Goal: Task Accomplishment & Management: Manage account settings

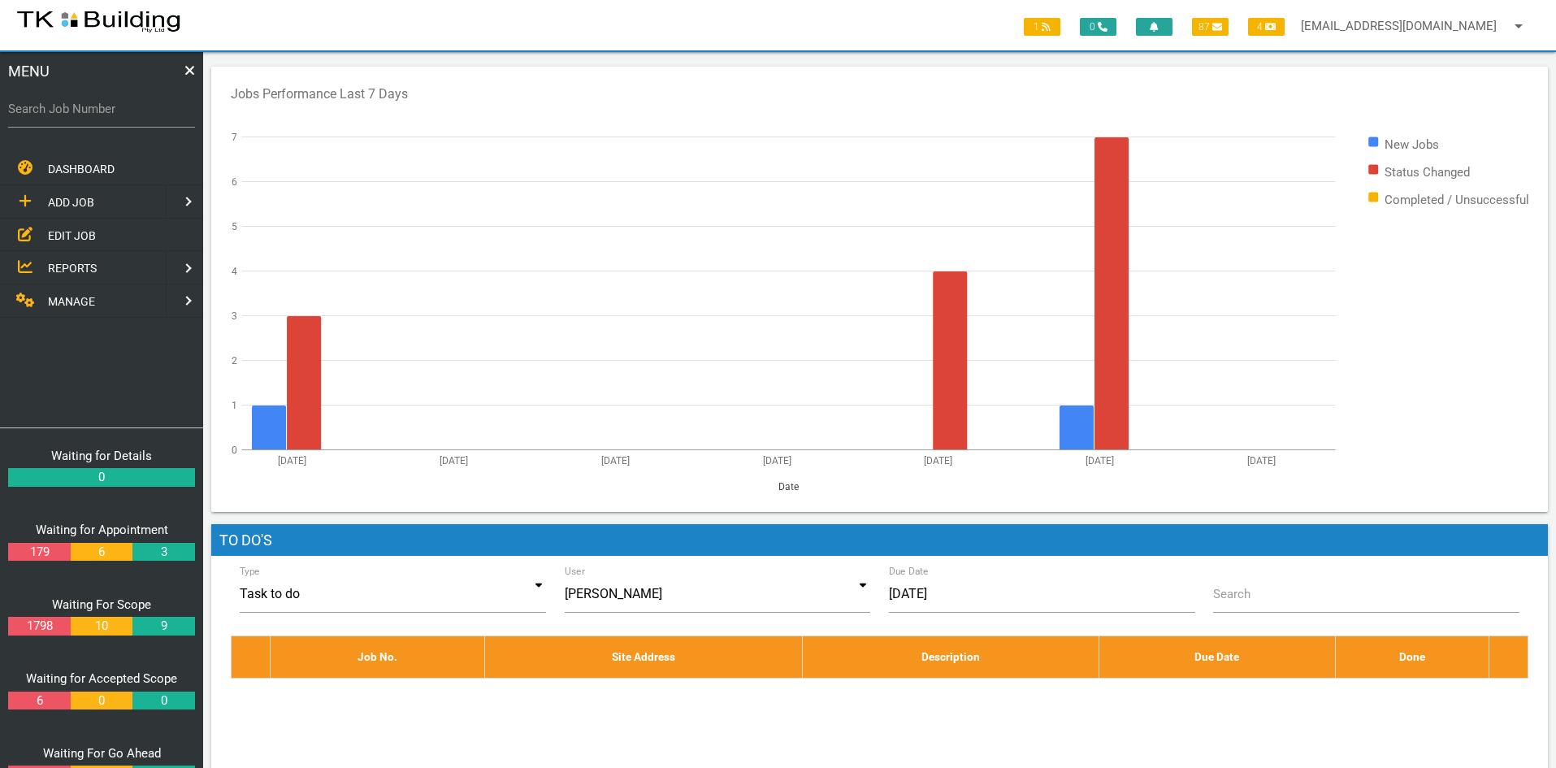
click at [67, 237] on span "EDIT JOB" at bounding box center [72, 234] width 48 height 13
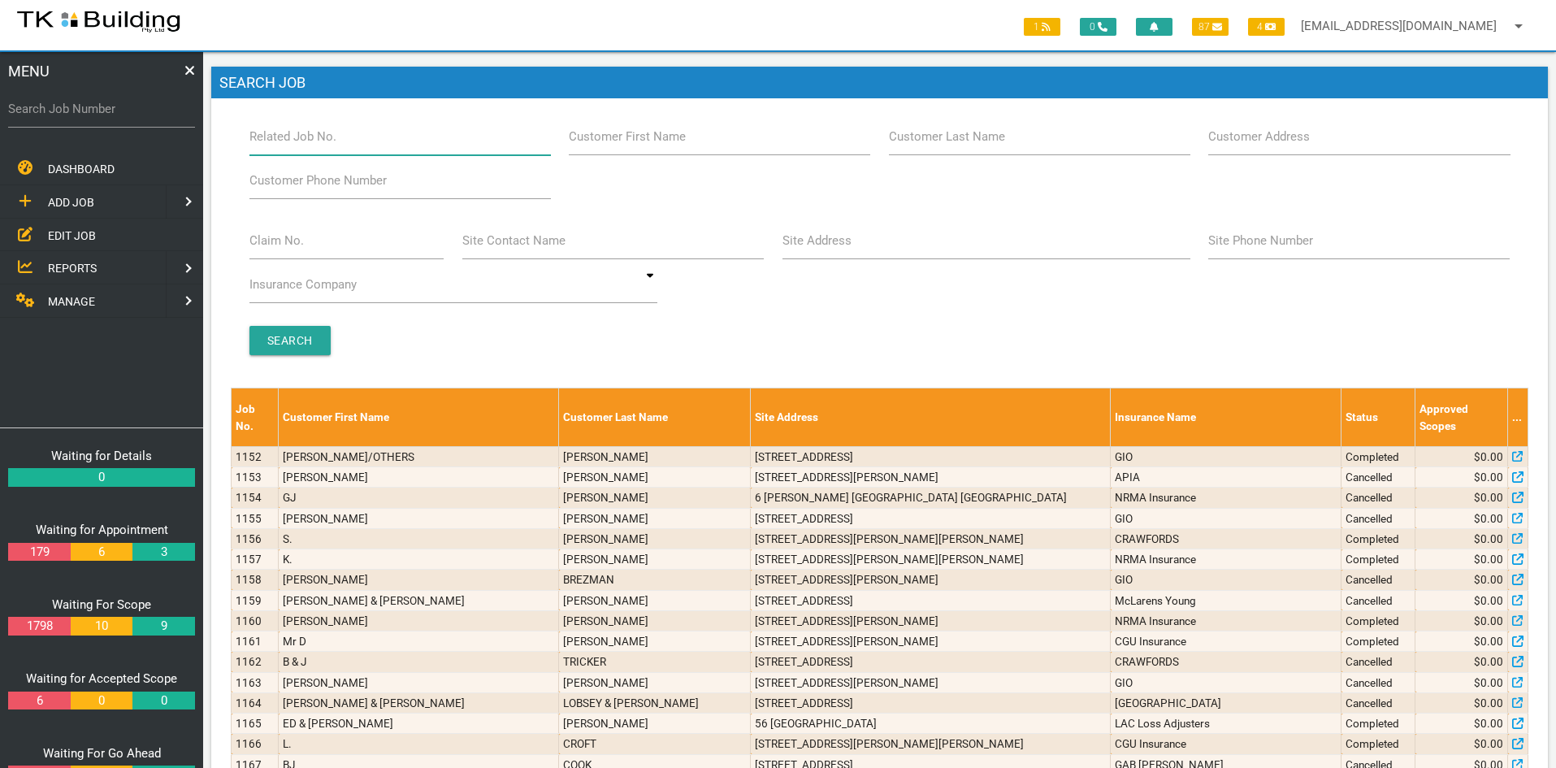
click at [359, 141] on input "Related Job No." at bounding box center [399, 136] width 301 height 37
type input "27914"
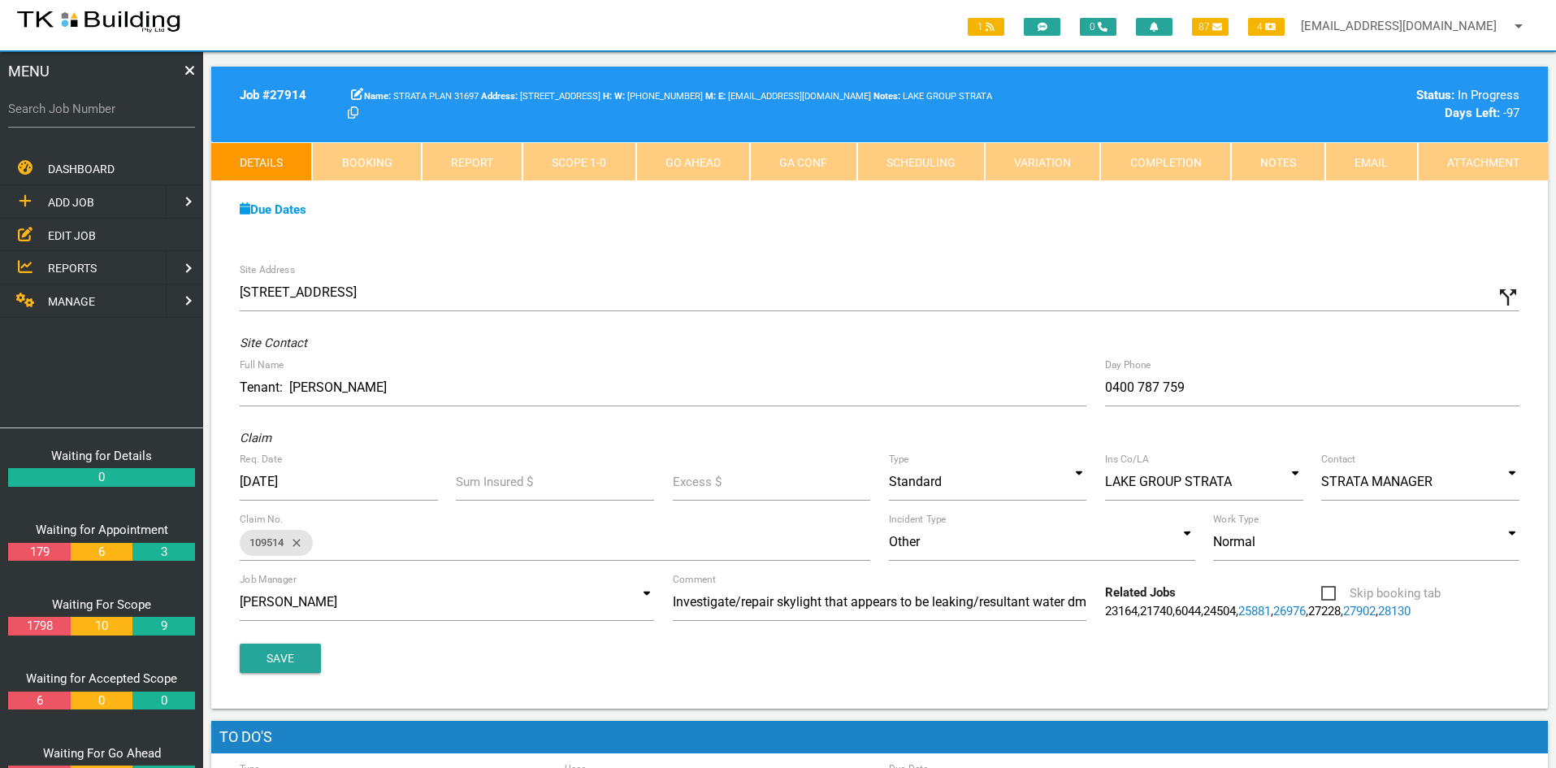
click at [1288, 167] on link "Notes" at bounding box center [1278, 161] width 94 height 39
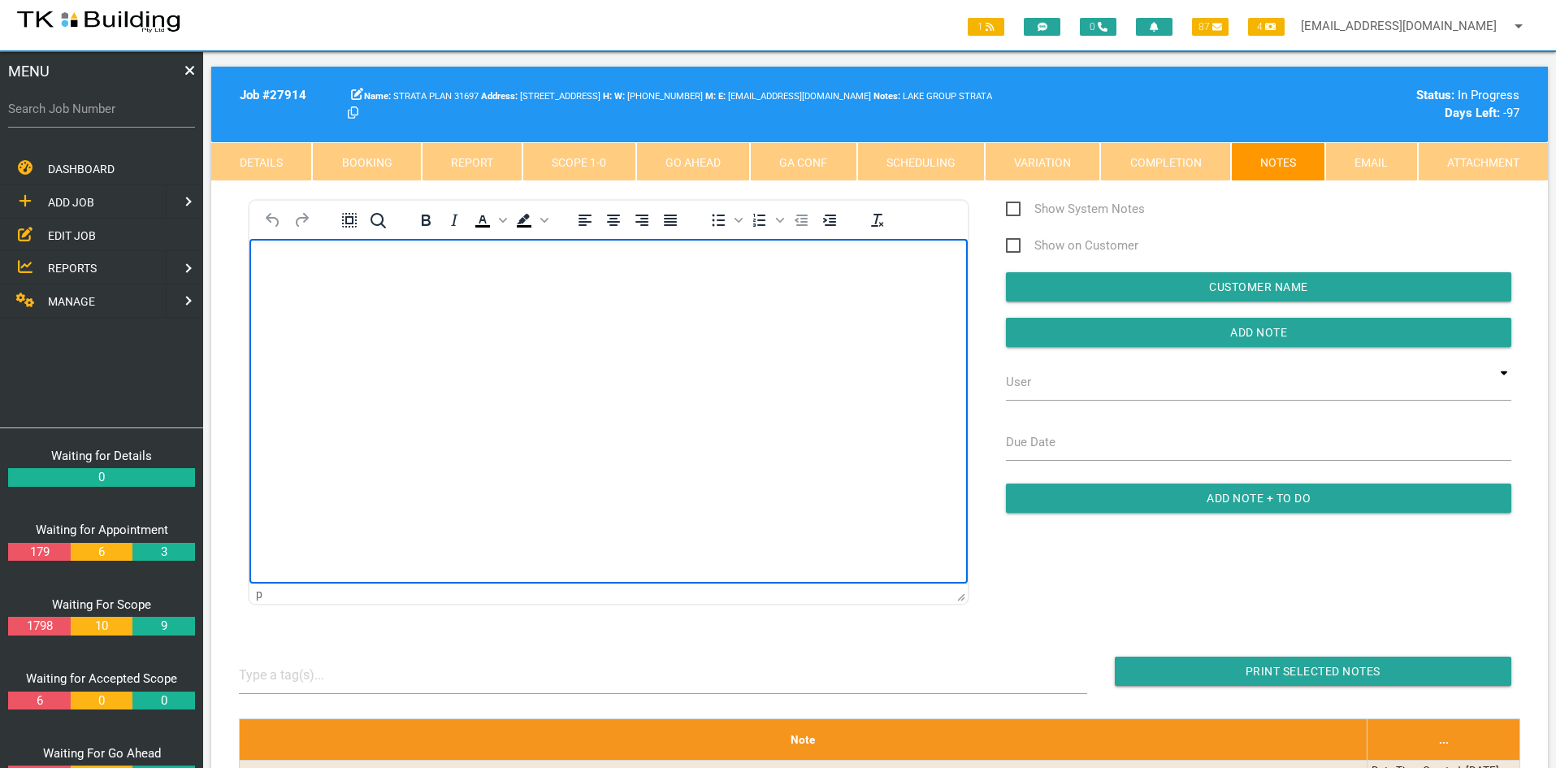
click at [618, 313] on html at bounding box center [608, 276] width 718 height 74
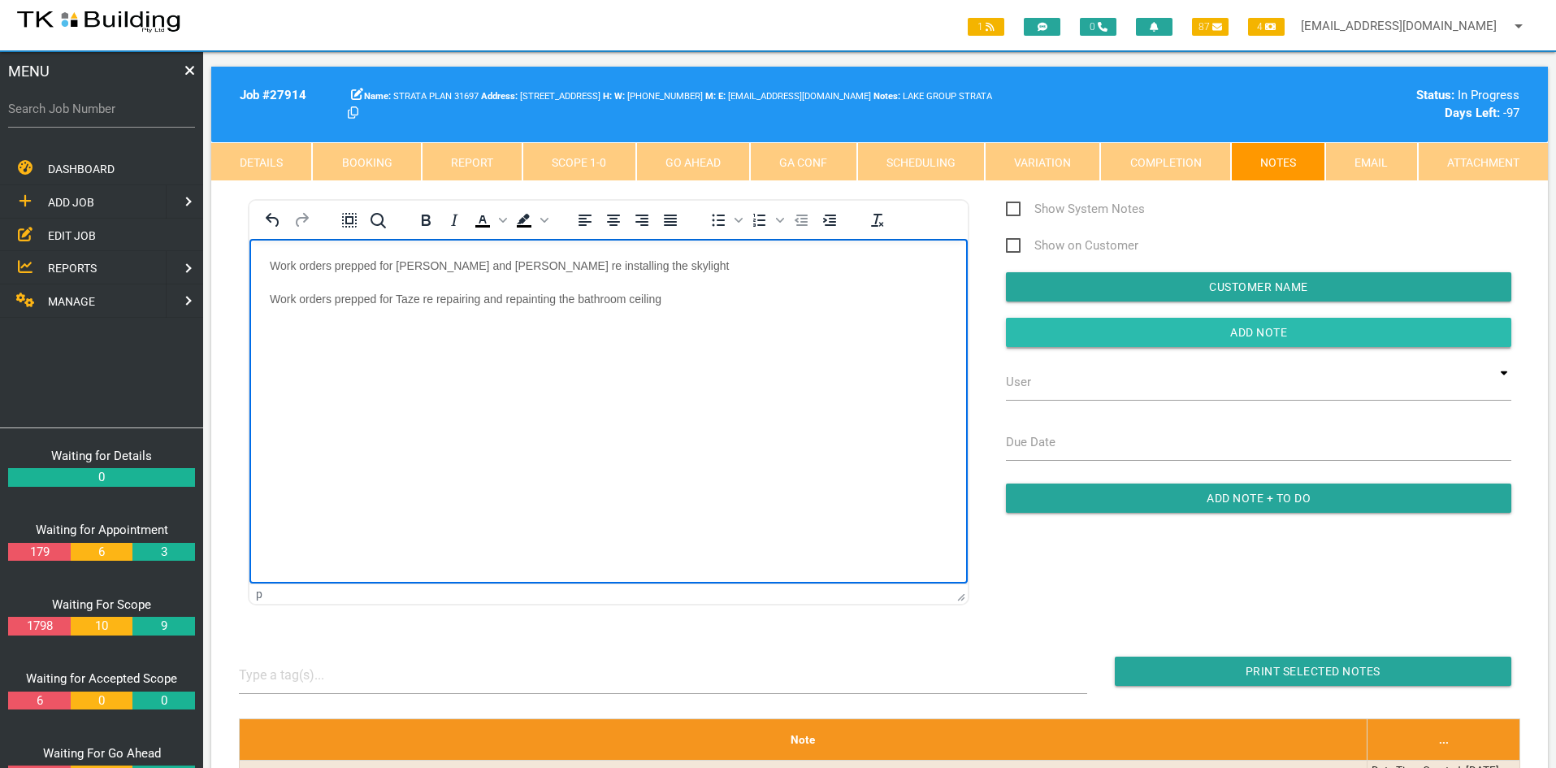
click at [1229, 334] on input "Add Note" at bounding box center [1258, 332] width 505 height 29
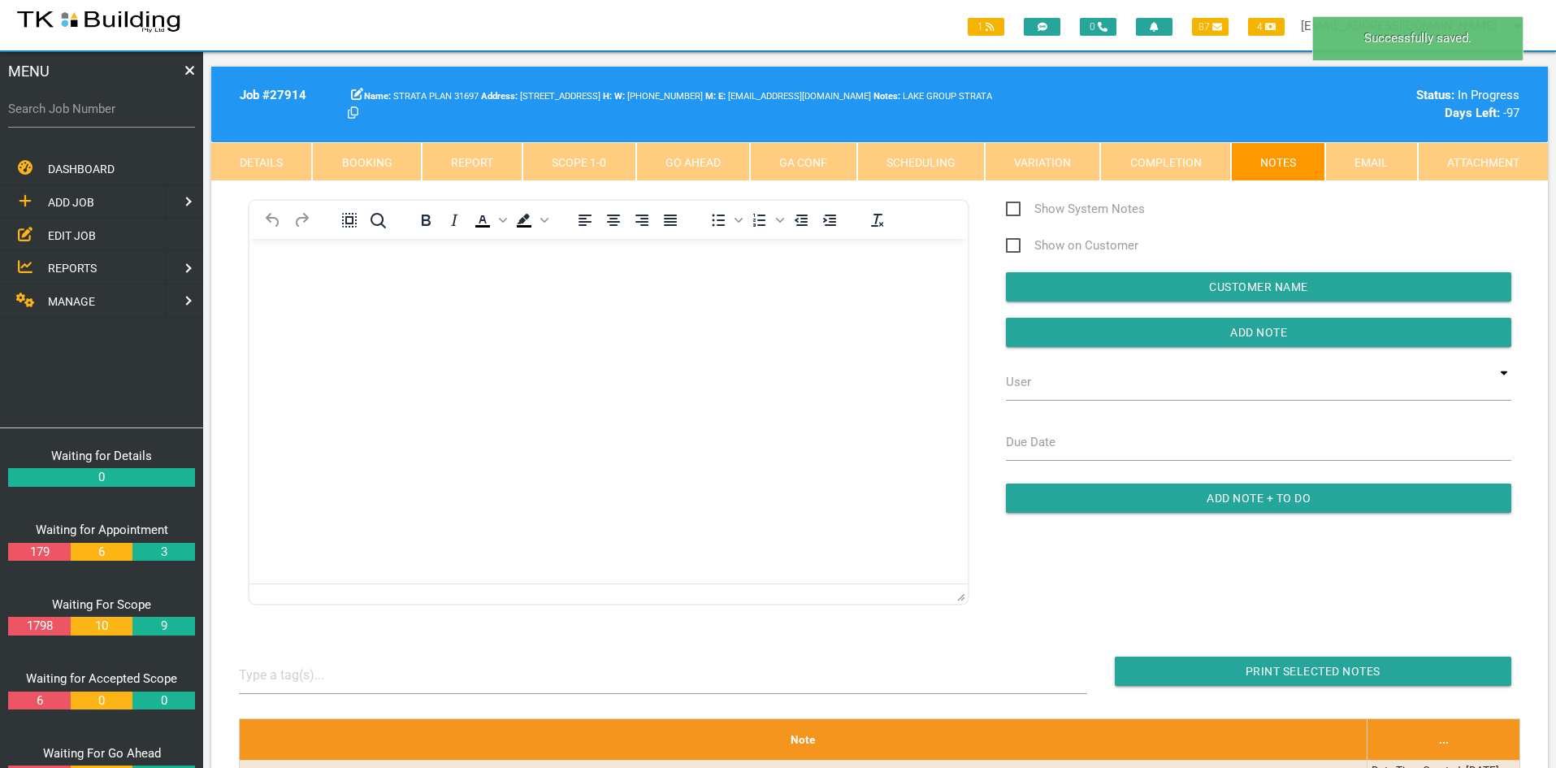
click at [777, 313] on html at bounding box center [608, 276] width 718 height 74
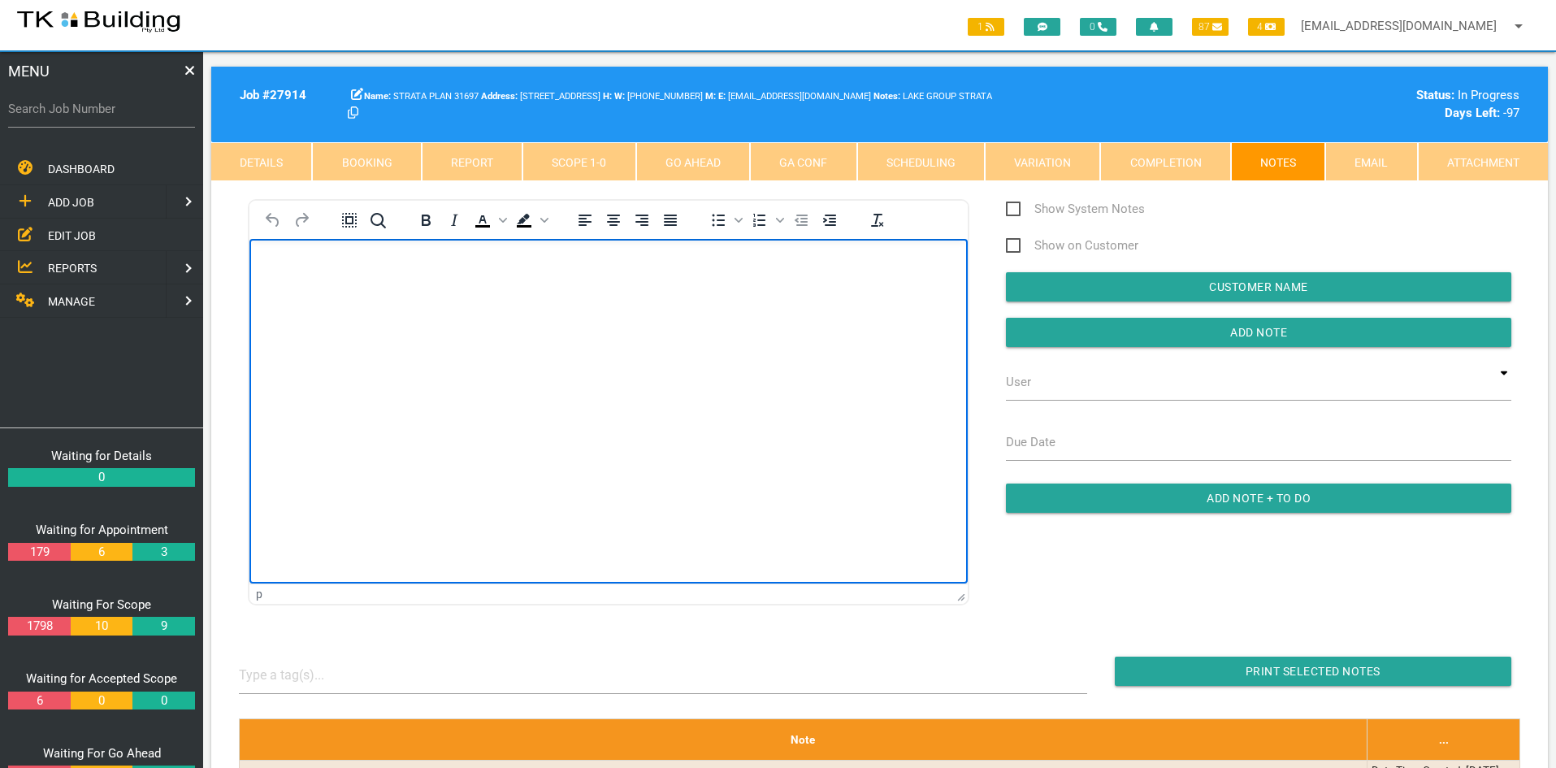
click at [63, 226] on link "EDIT JOB" at bounding box center [102, 235] width 210 height 33
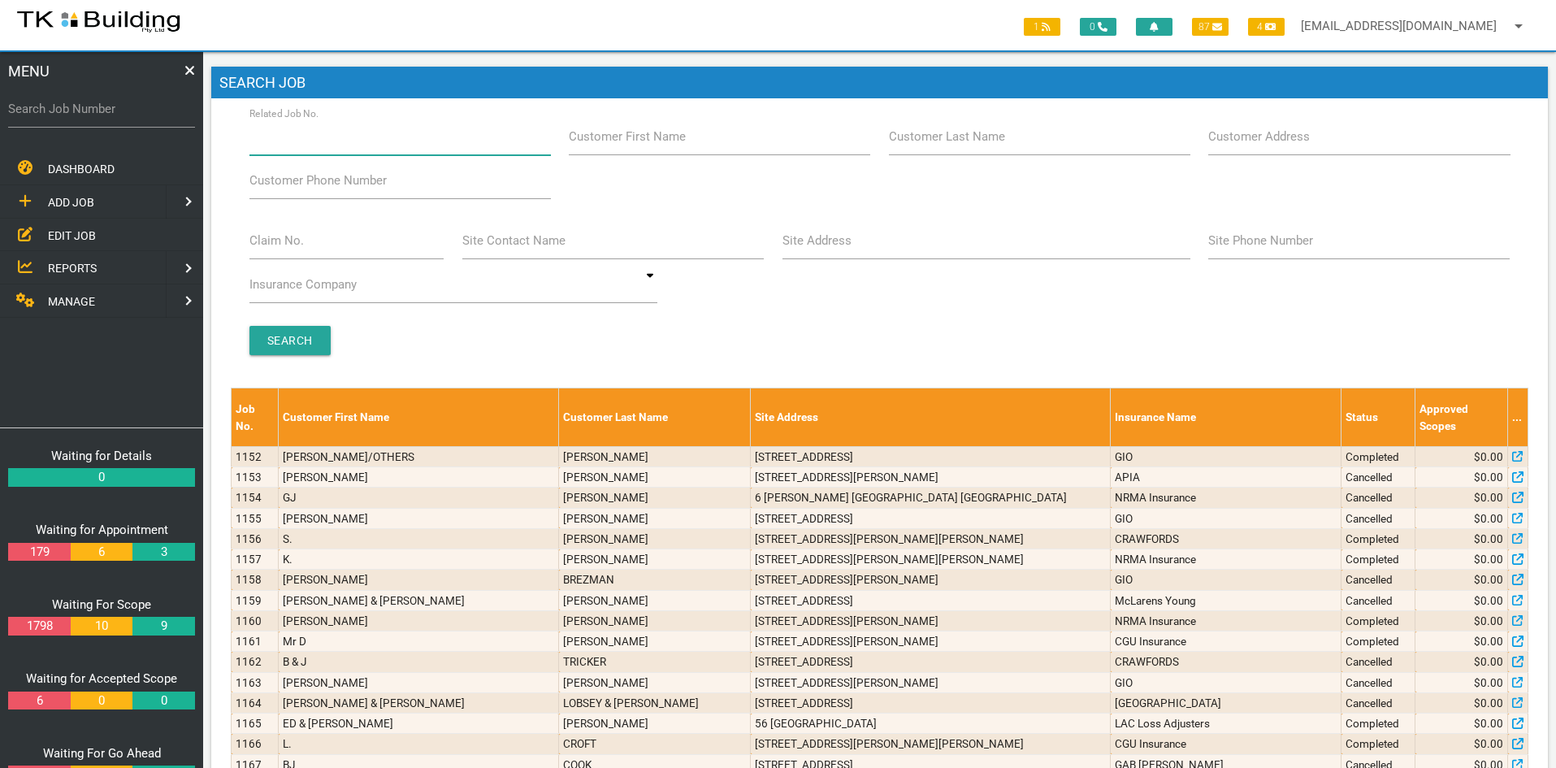
click at [393, 139] on input "Related Job No." at bounding box center [399, 136] width 301 height 37
type input "28014"
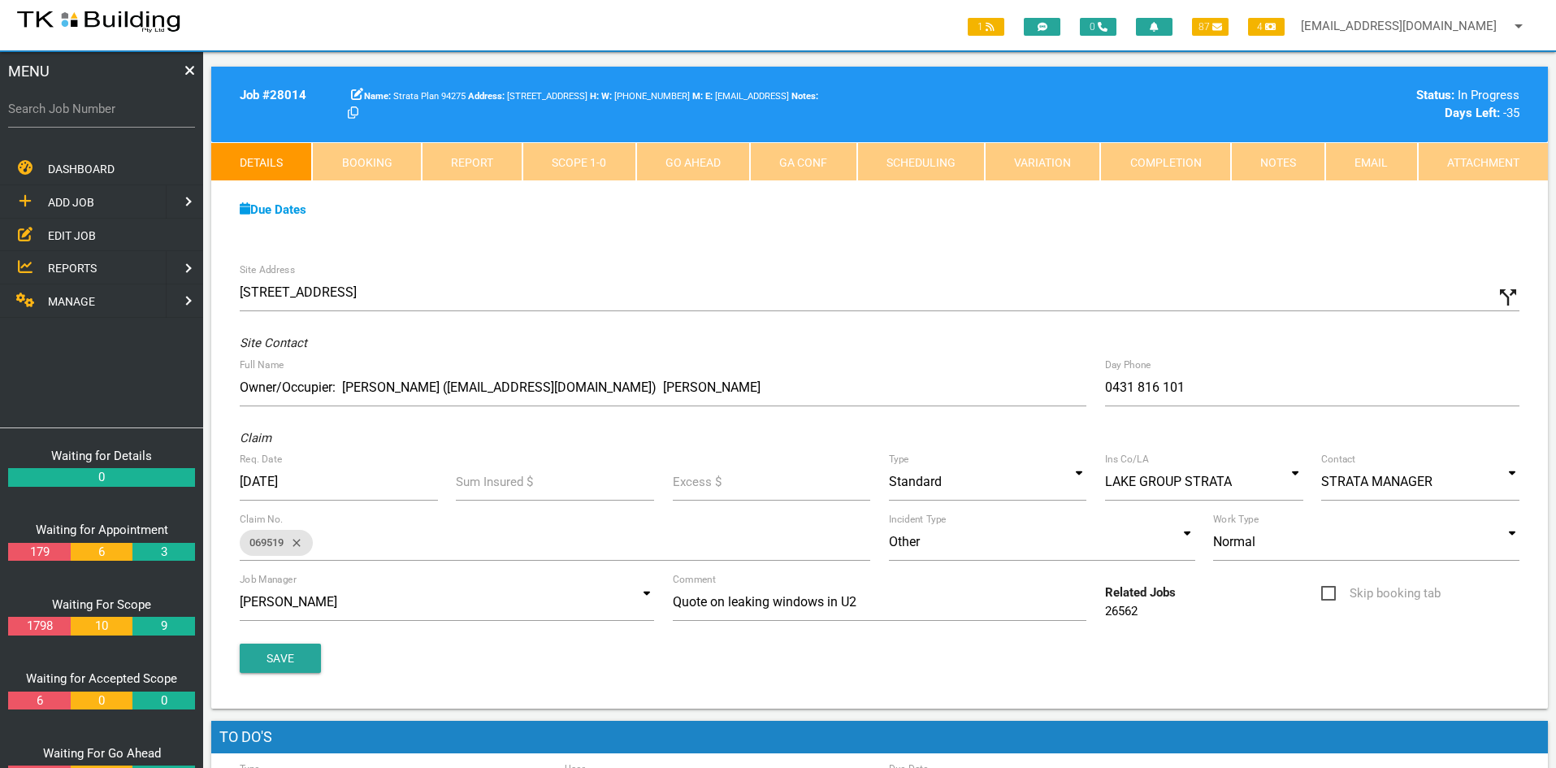
click at [647, 231] on div "Due Dates Waiting for Appointment From 29/05/2025 To 11/06/2025 Waiting For Sco…" at bounding box center [879, 218] width 1336 height 74
click at [553, 162] on link "Scope 1 - 0" at bounding box center [578, 161] width 113 height 39
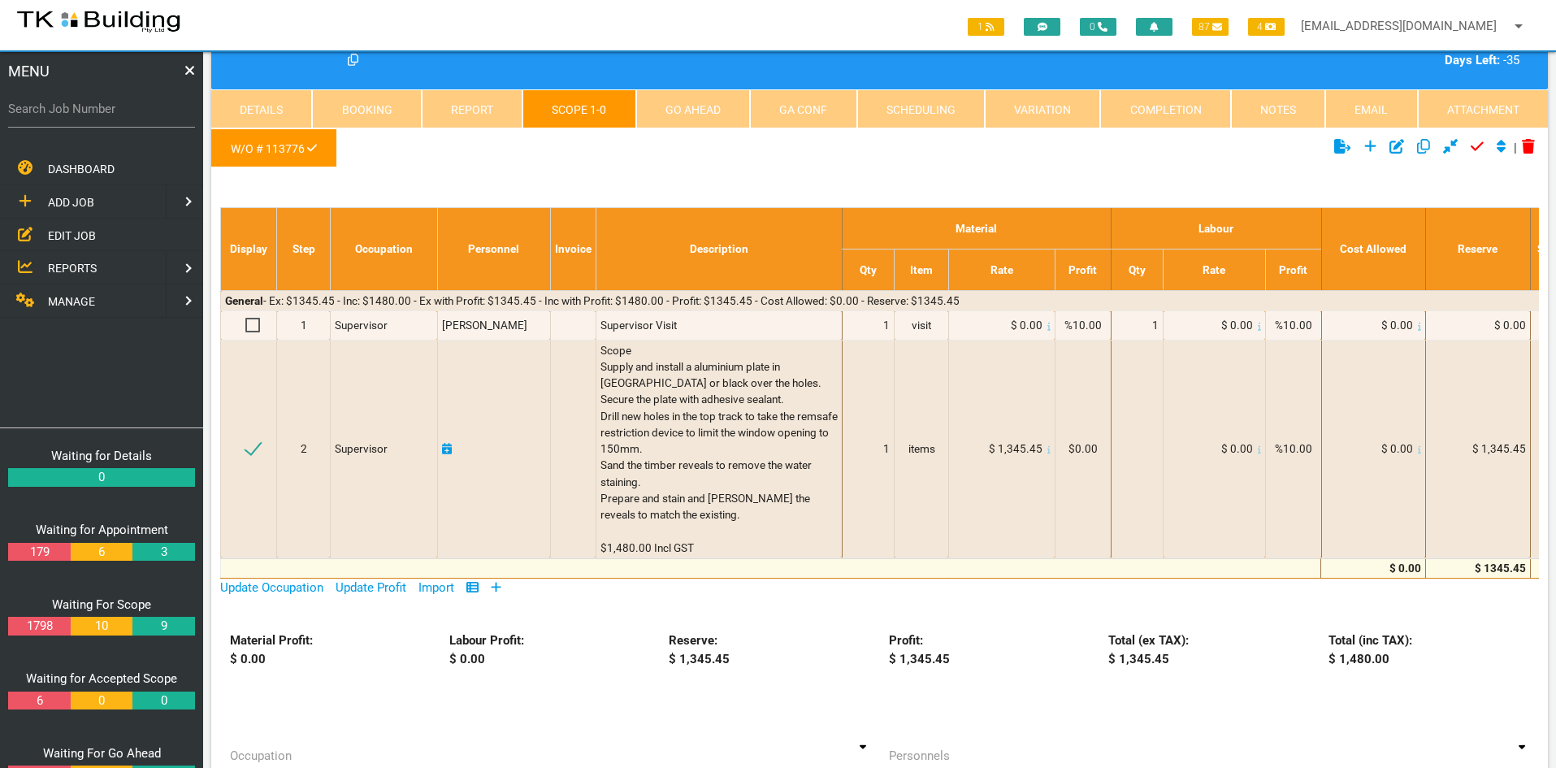
scroll to position [81, 0]
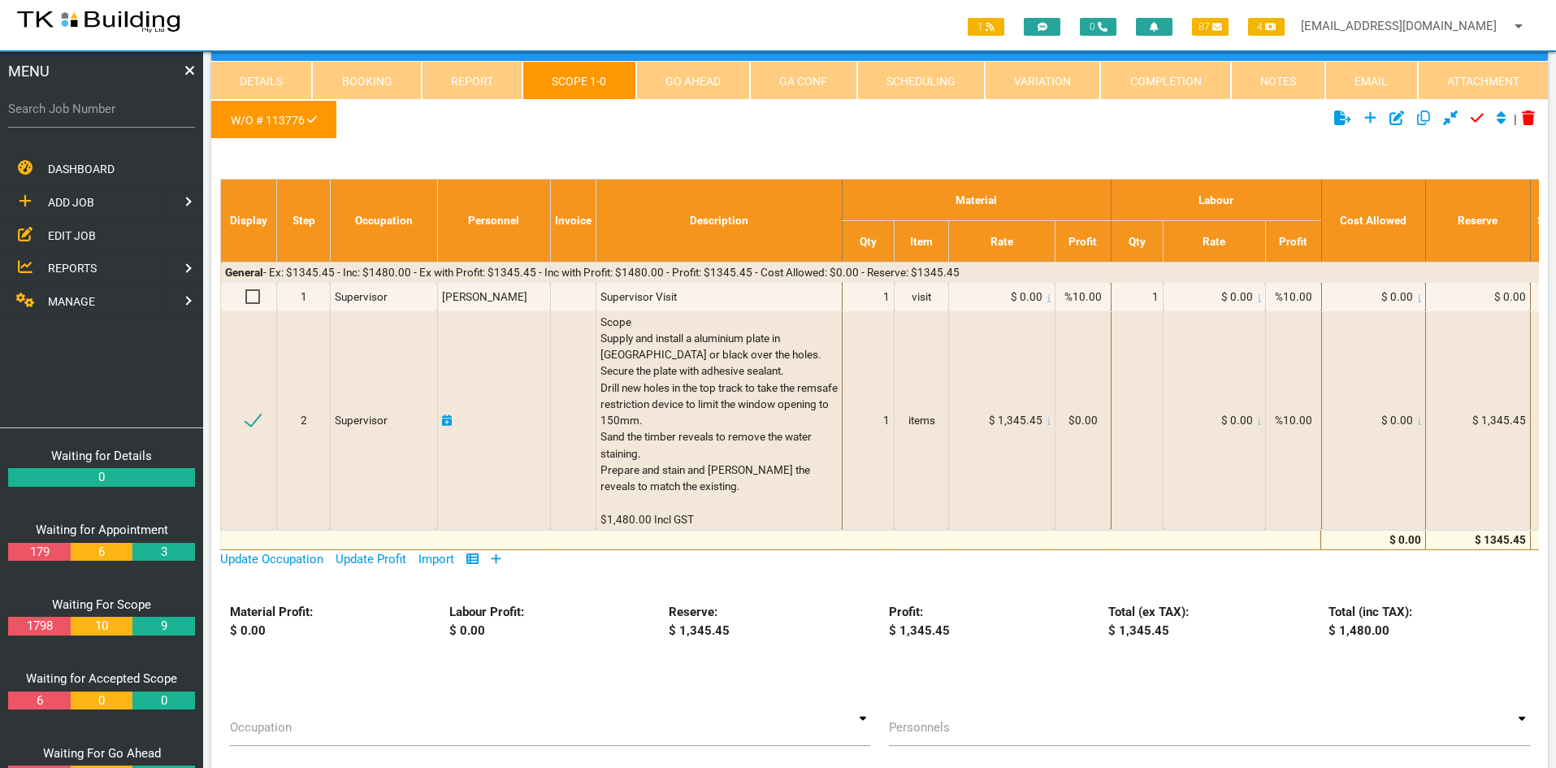
click at [720, 142] on ul "W/O # 113776" at bounding box center [656, 122] width 891 height 45
click at [724, 132] on ul "W/O # 113776" at bounding box center [656, 122] width 891 height 45
click at [285, 84] on link "Details" at bounding box center [261, 80] width 101 height 39
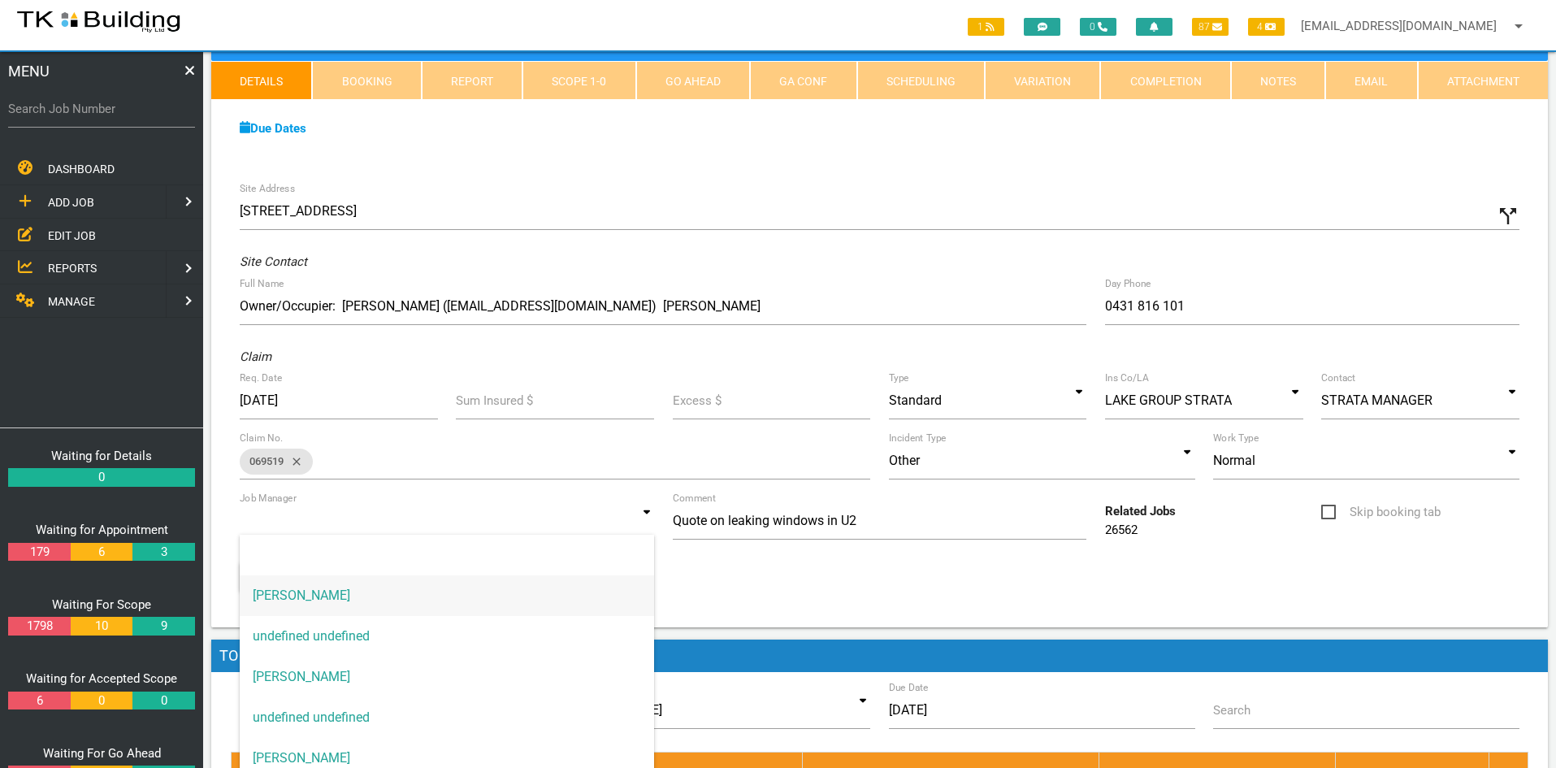
click at [613, 512] on input at bounding box center [447, 520] width 414 height 37
click at [377, 748] on span "Andrew Preston" at bounding box center [447, 758] width 414 height 41
type input "Andrew Preston"
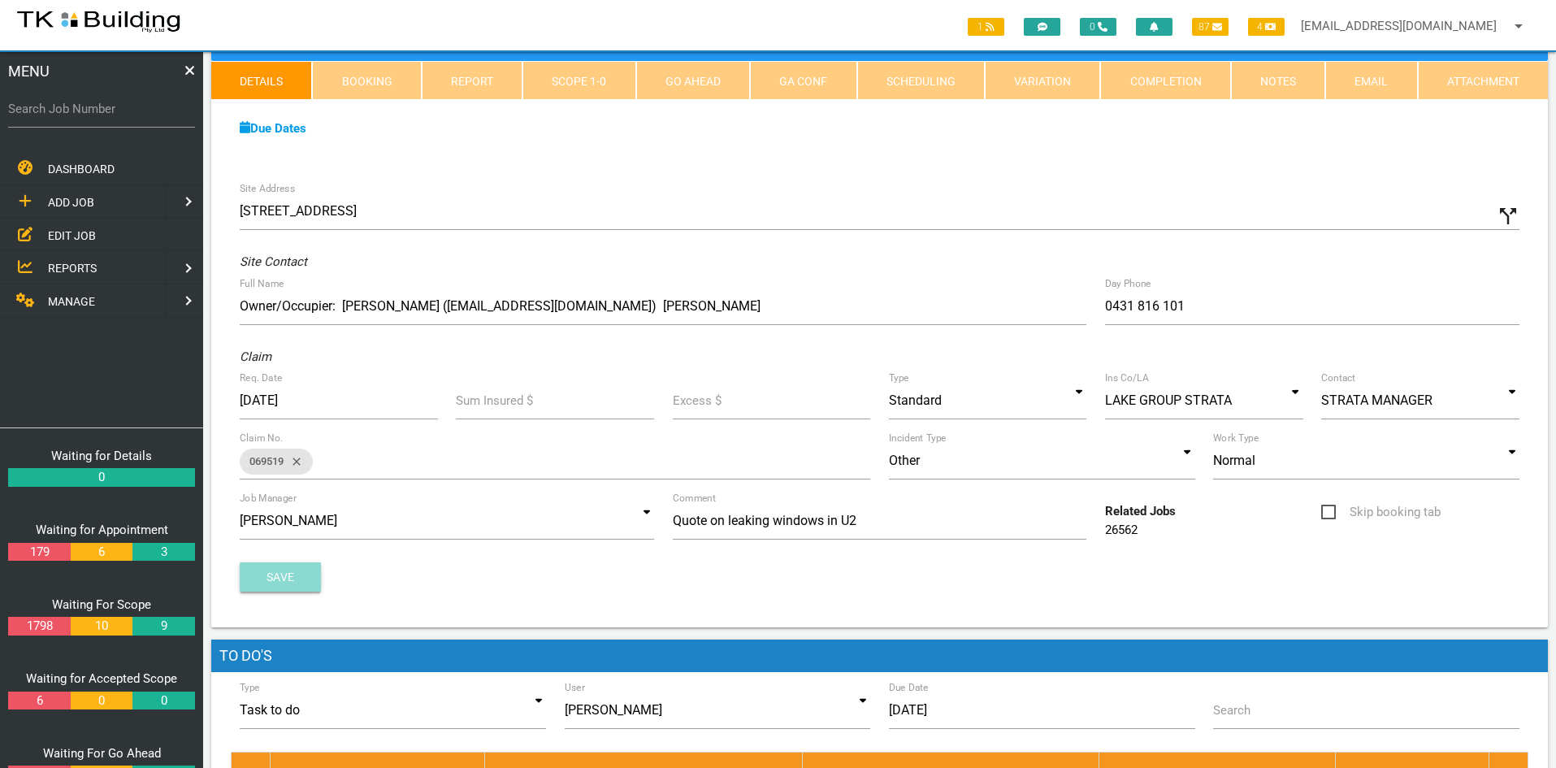
click at [279, 566] on button "Save" at bounding box center [280, 576] width 81 height 29
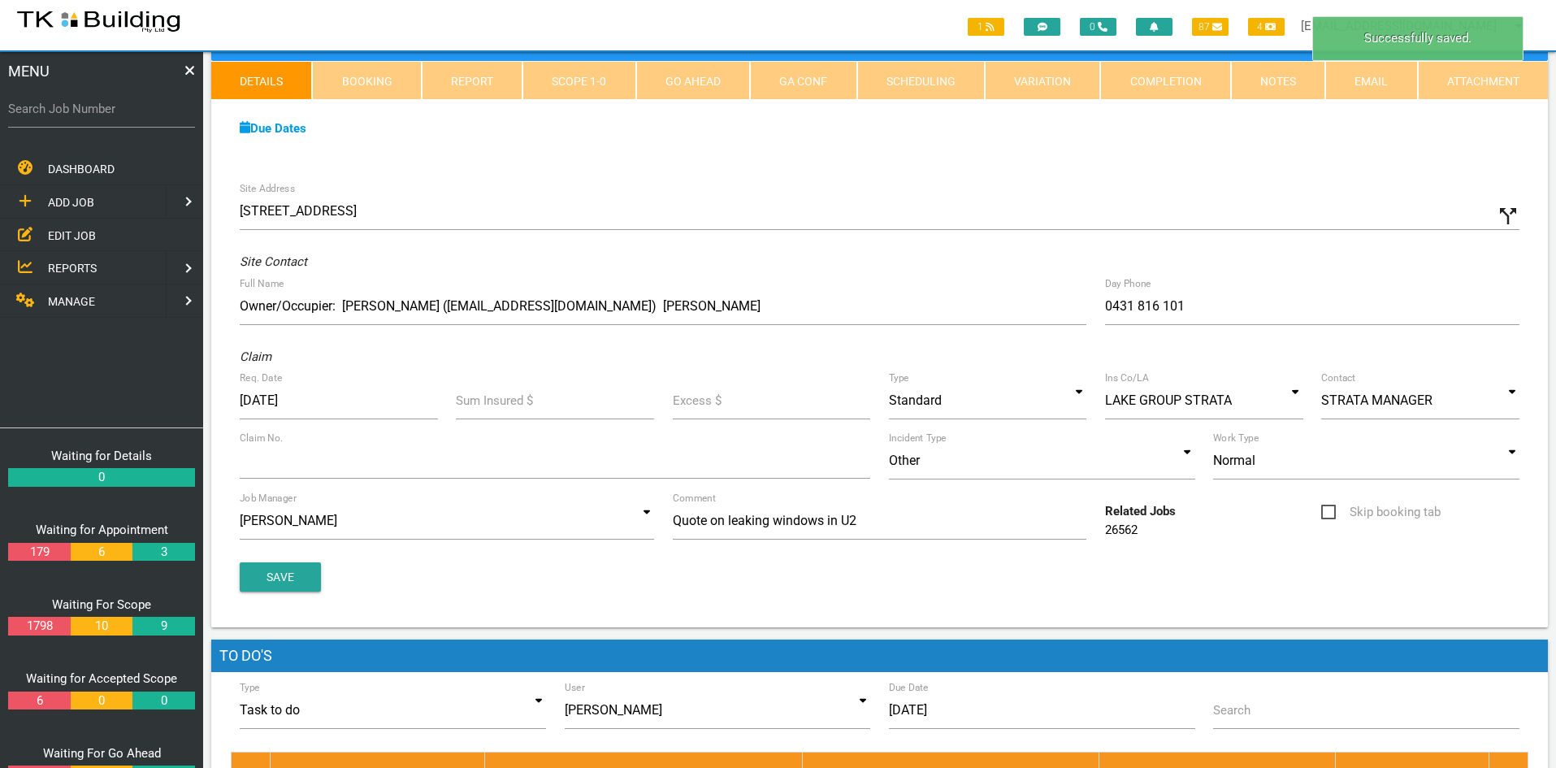
click at [968, 180] on div "Site Address 2/36 Nyanda Ave, Floraville NSW 2280, Australia call_split Custom …" at bounding box center [879, 400] width 1336 height 454
click at [1259, 80] on link "Notes" at bounding box center [1278, 80] width 94 height 39
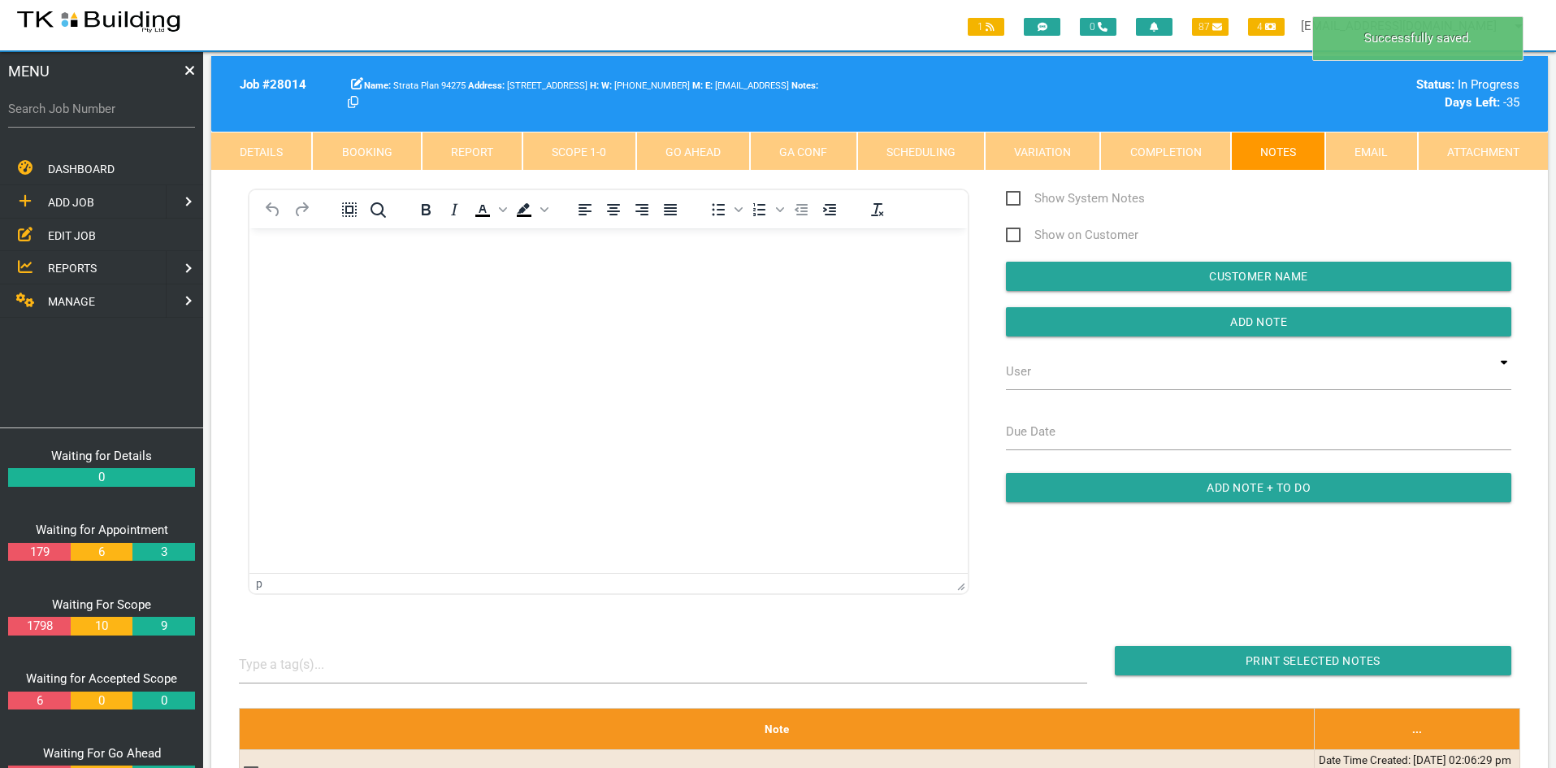
scroll to position [0, 0]
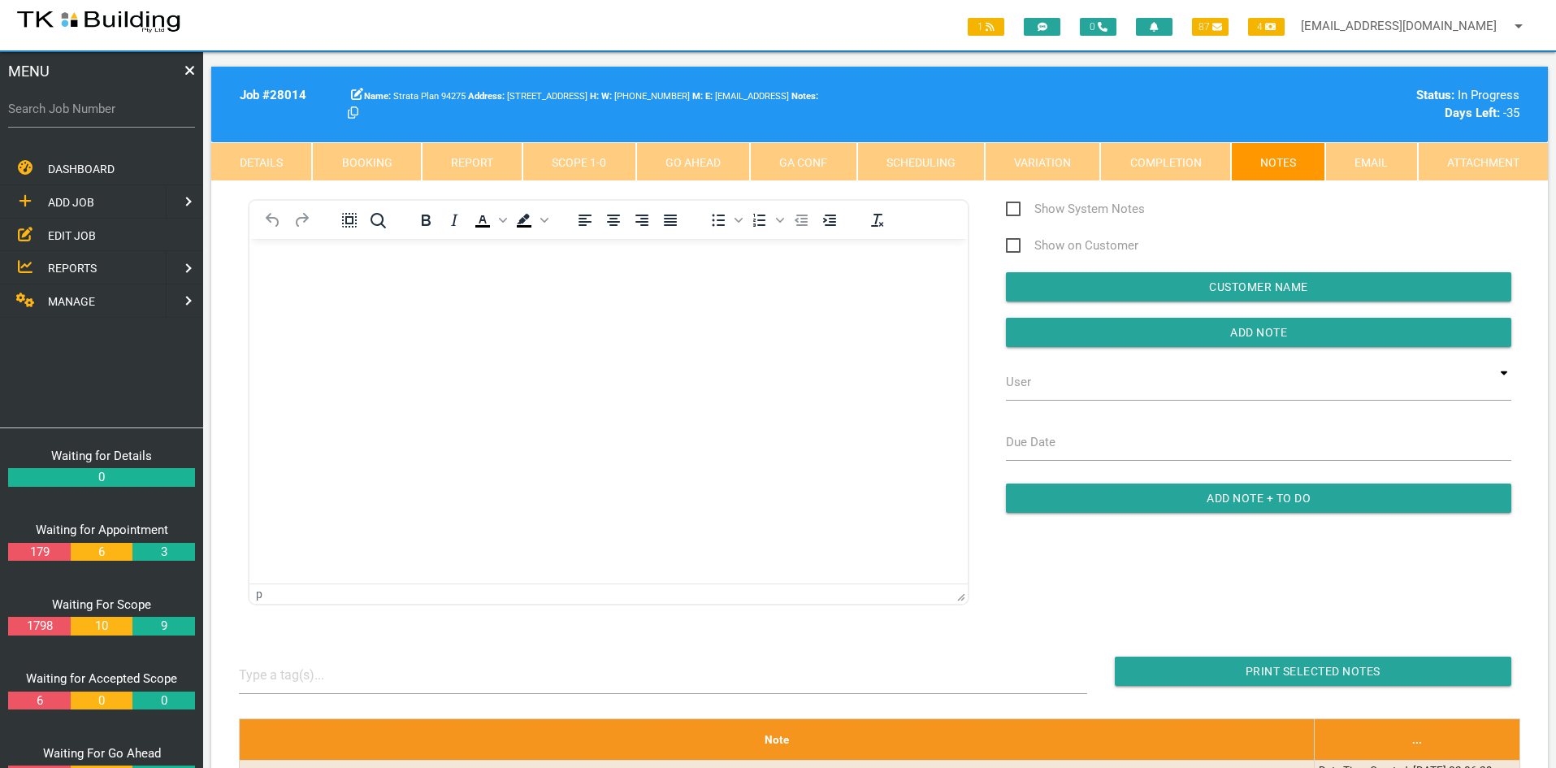
click at [669, 313] on html at bounding box center [608, 276] width 718 height 74
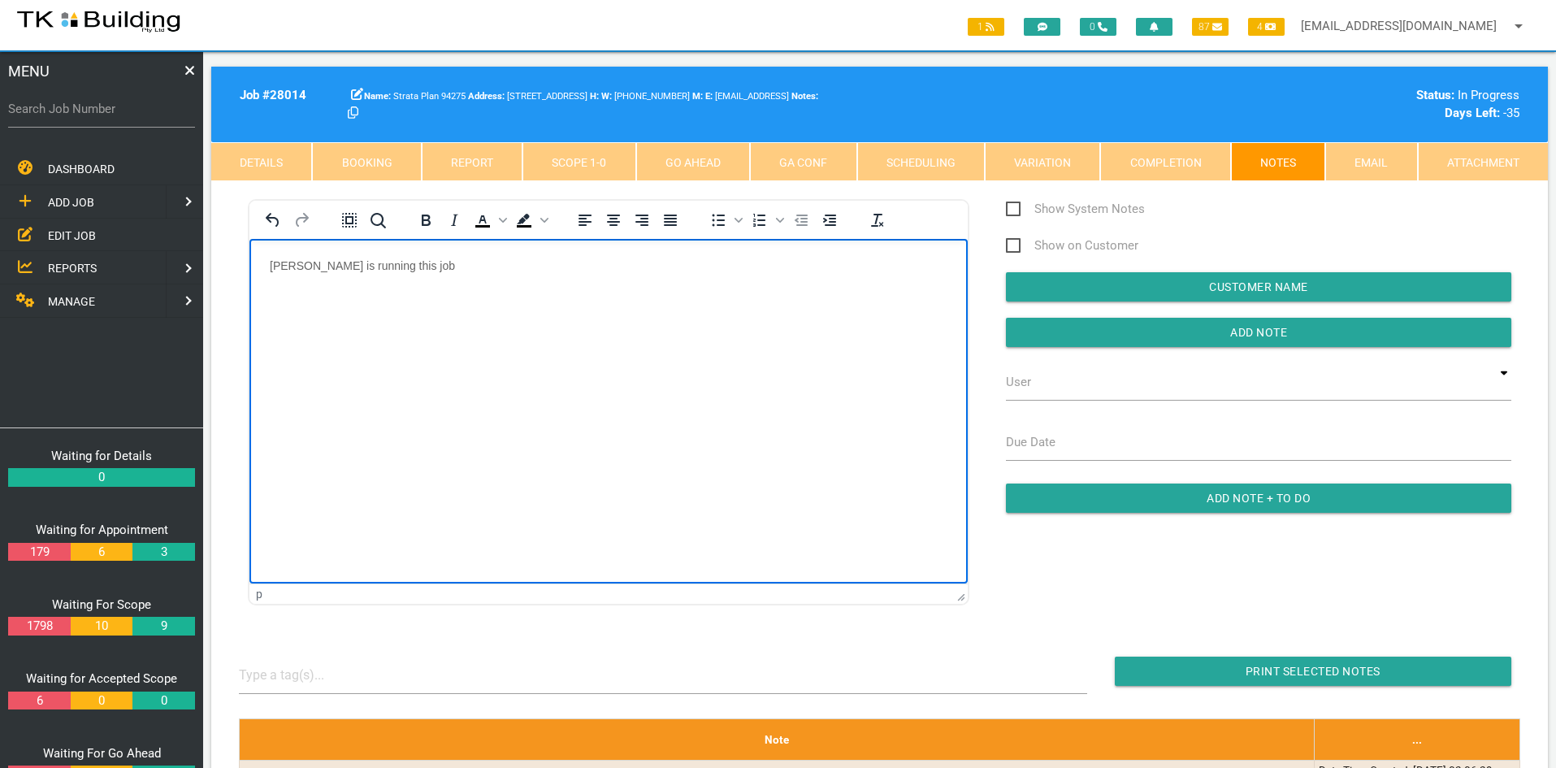
click at [667, 313] on html "Andrew Sweet is running this job" at bounding box center [608, 276] width 718 height 74
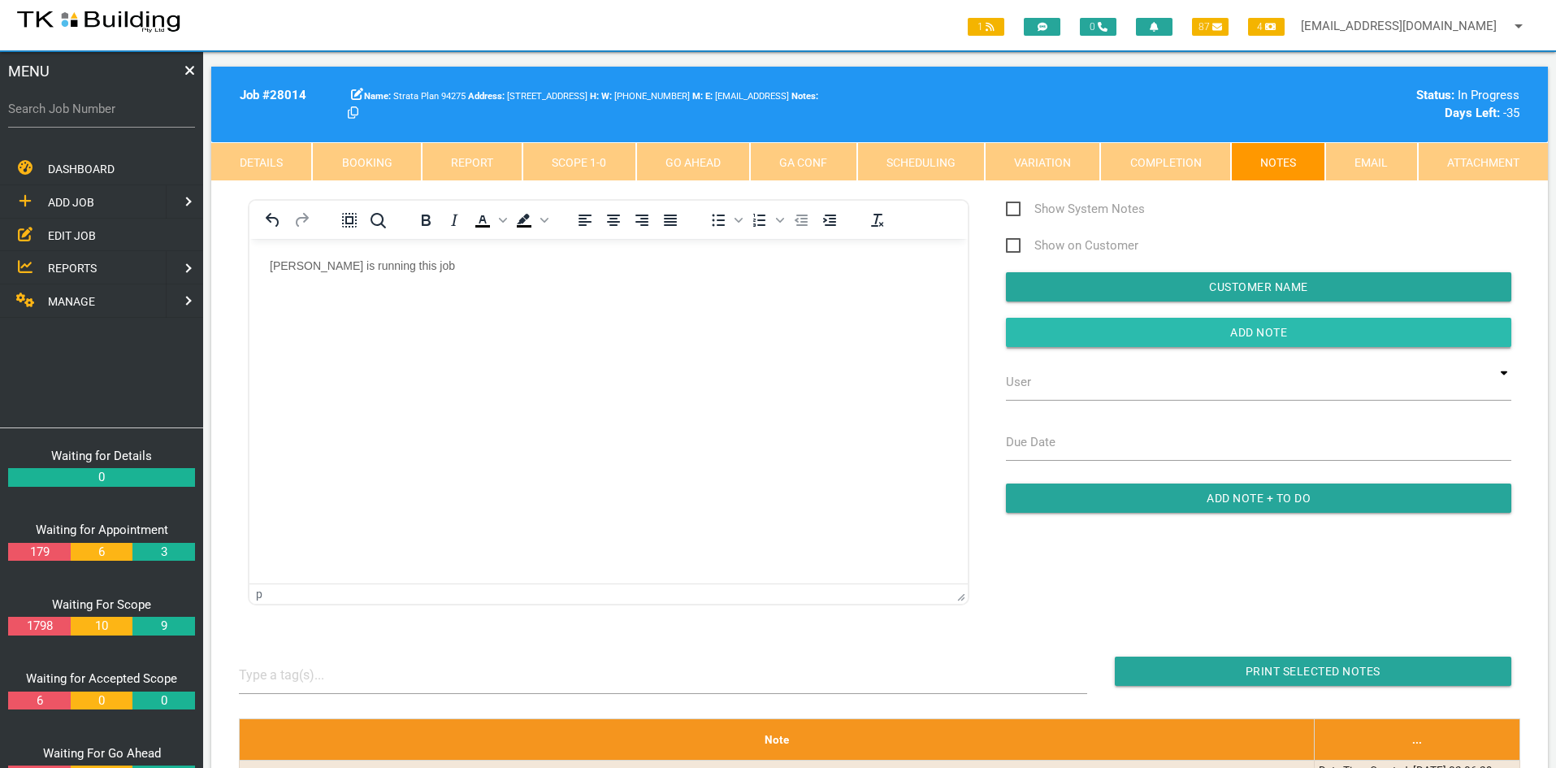
click at [1273, 334] on input "button" at bounding box center [1258, 332] width 505 height 29
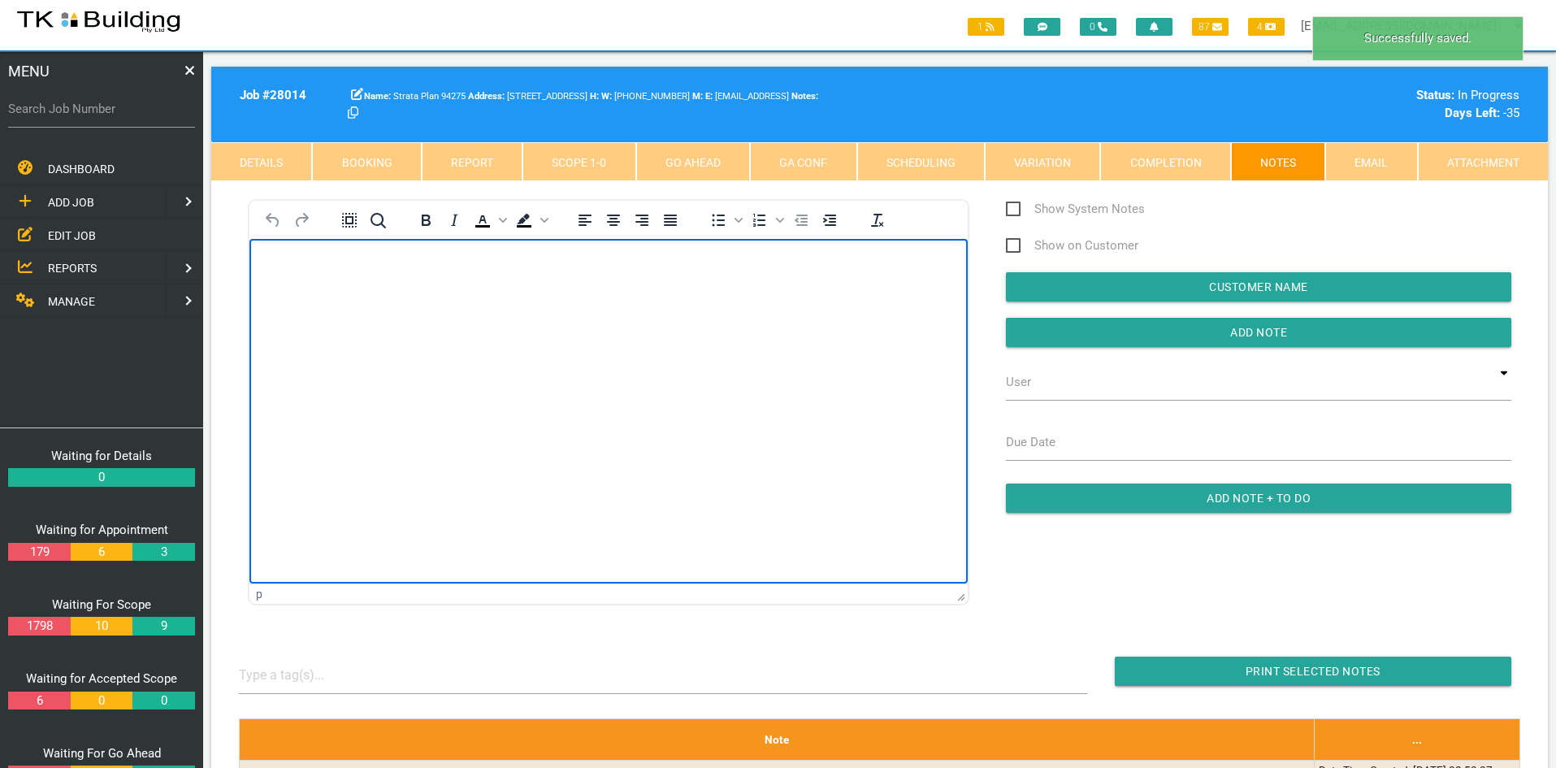
click at [725, 313] on html at bounding box center [608, 276] width 718 height 74
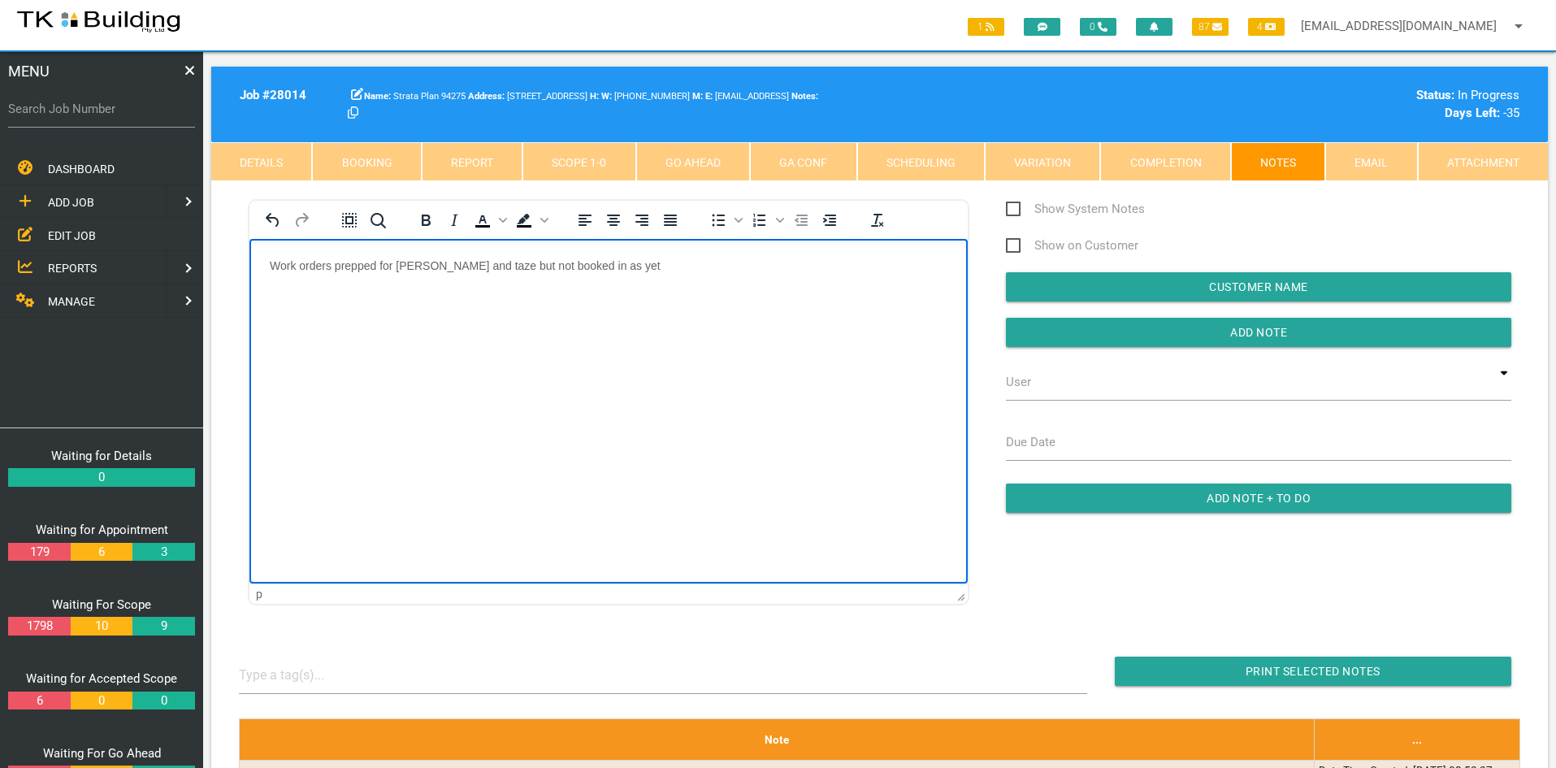
click at [427, 268] on p "Work orders prepped for Dave walton and taze but not booked in as yet" at bounding box center [609, 265] width 678 height 13
click at [598, 313] on html "Work orders prepped for Dave Walton and Taze but not booked in as yet" at bounding box center [608, 276] width 718 height 74
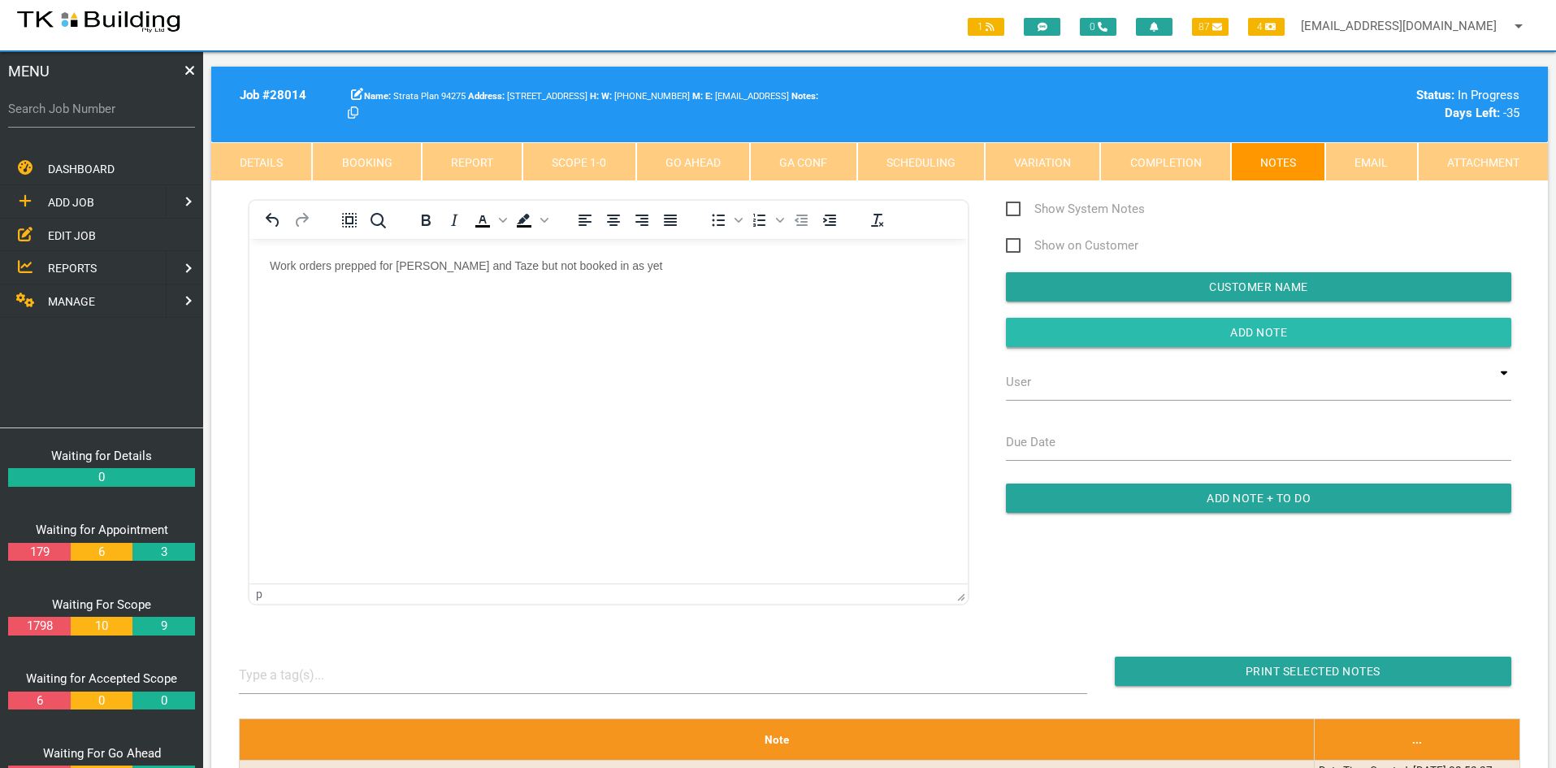
click at [1251, 325] on input "button" at bounding box center [1258, 332] width 505 height 29
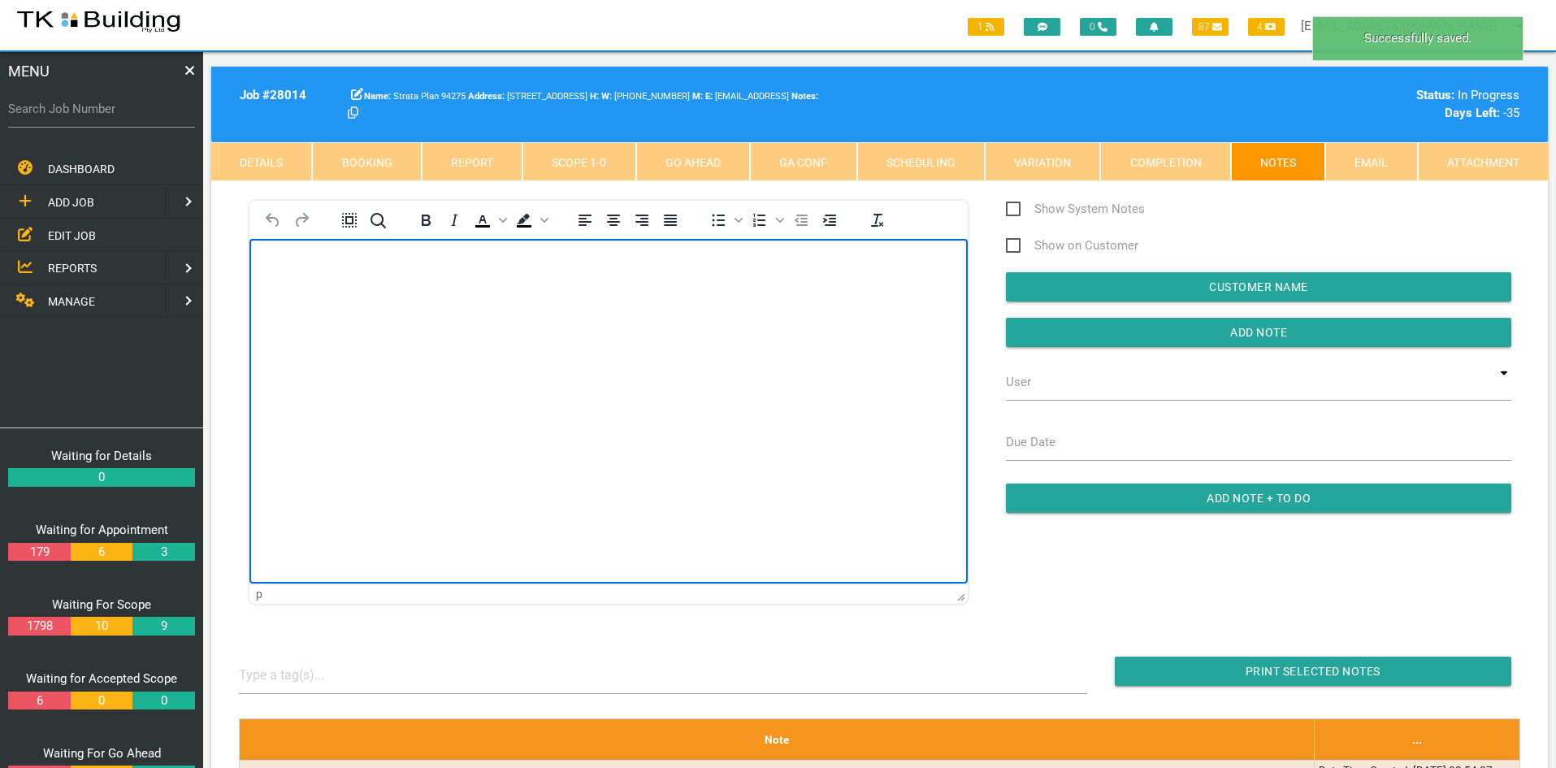
click at [630, 313] on html at bounding box center [608, 276] width 718 height 74
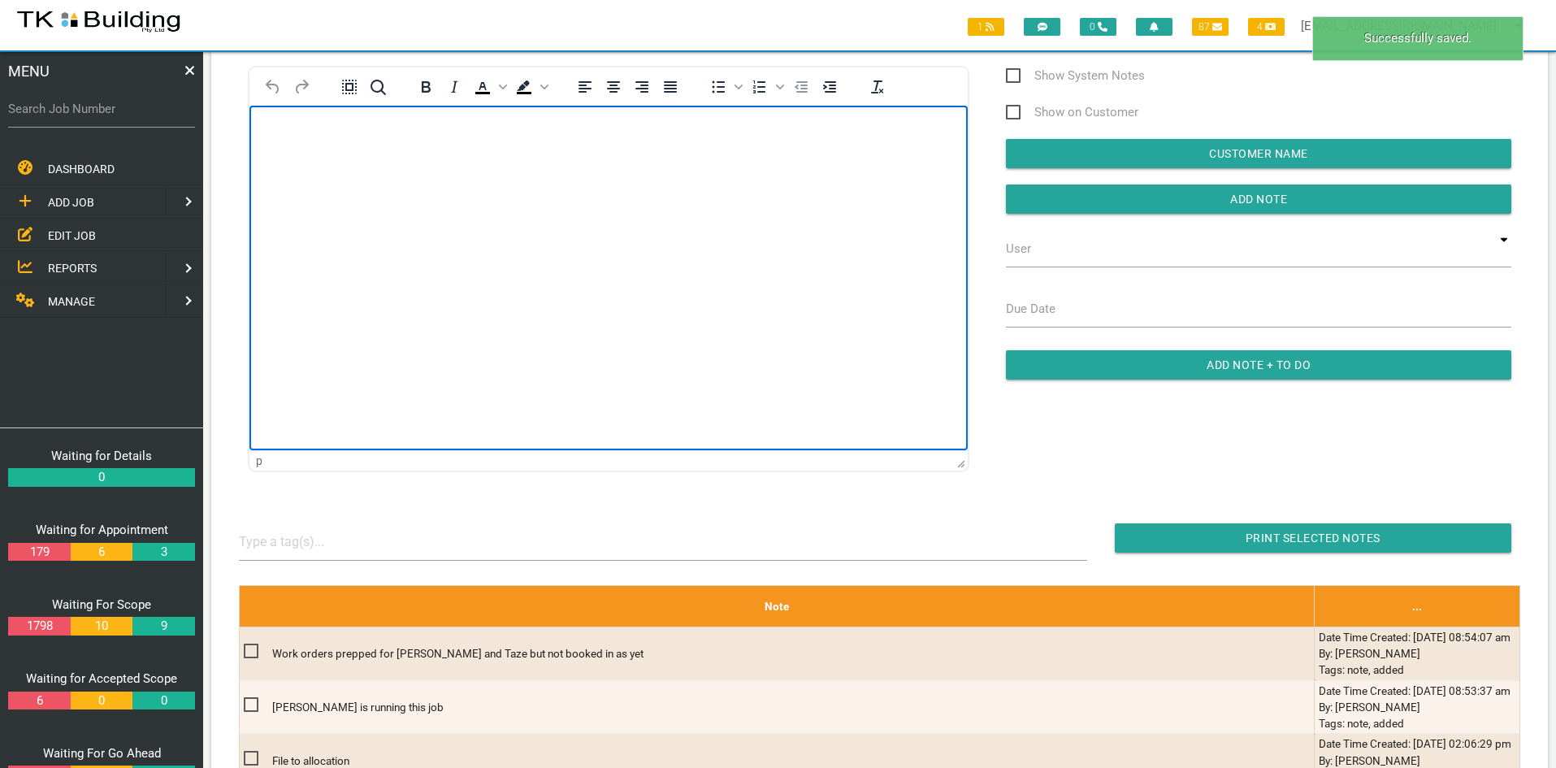
scroll to position [81, 0]
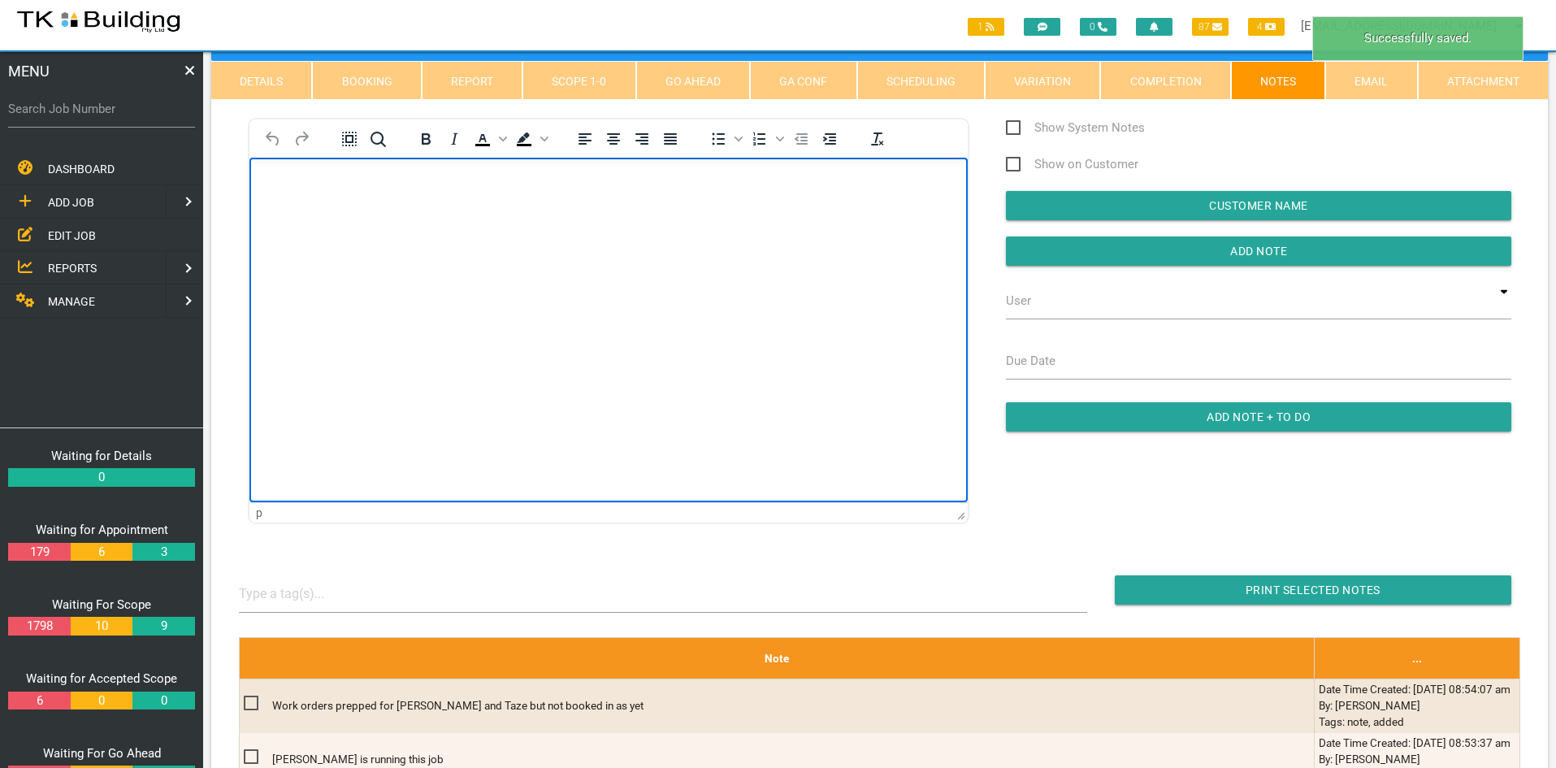
click at [643, 232] on html at bounding box center [608, 195] width 718 height 74
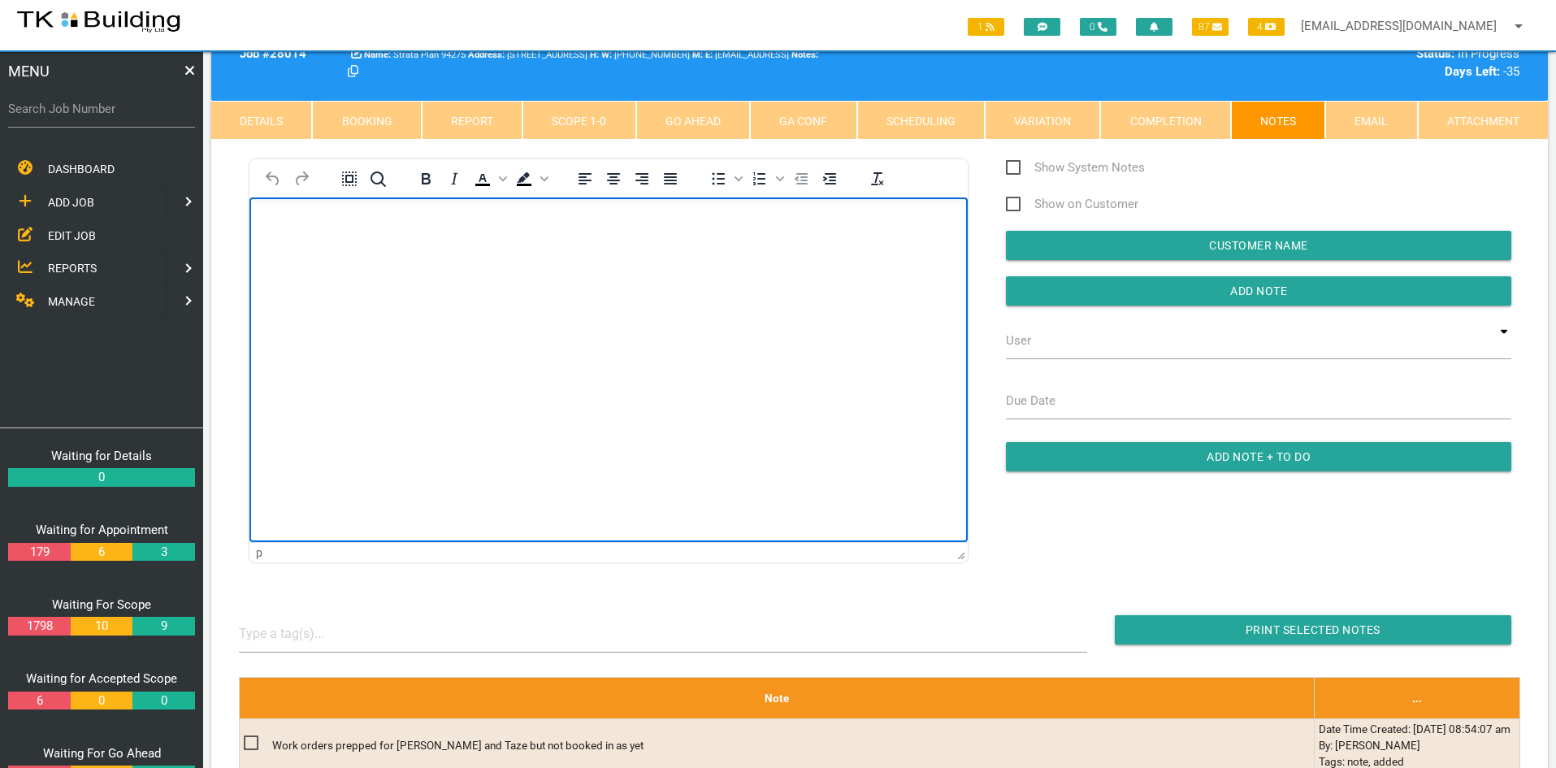
scroll to position [0, 0]
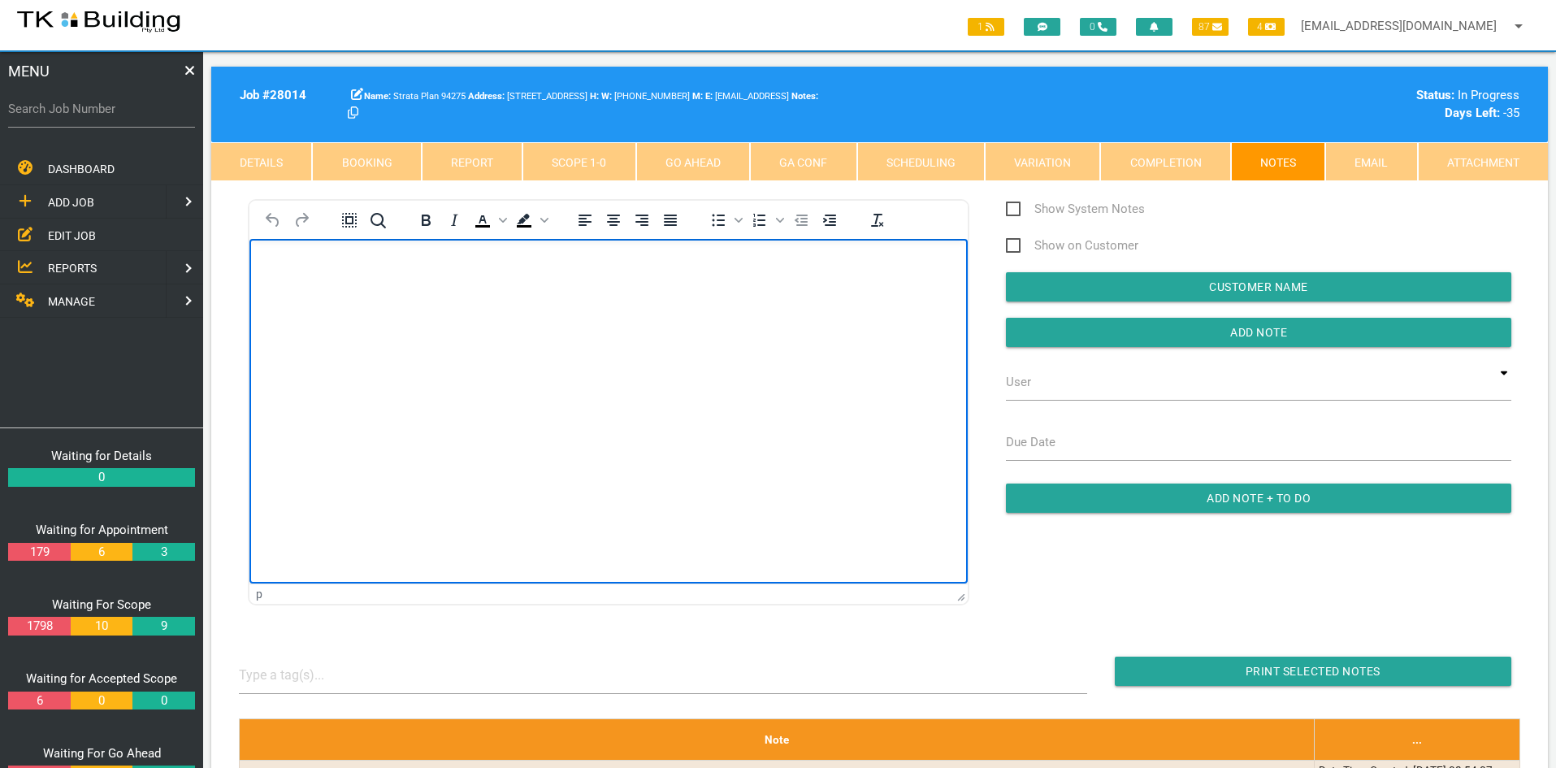
click at [638, 313] on html at bounding box center [608, 276] width 718 height 74
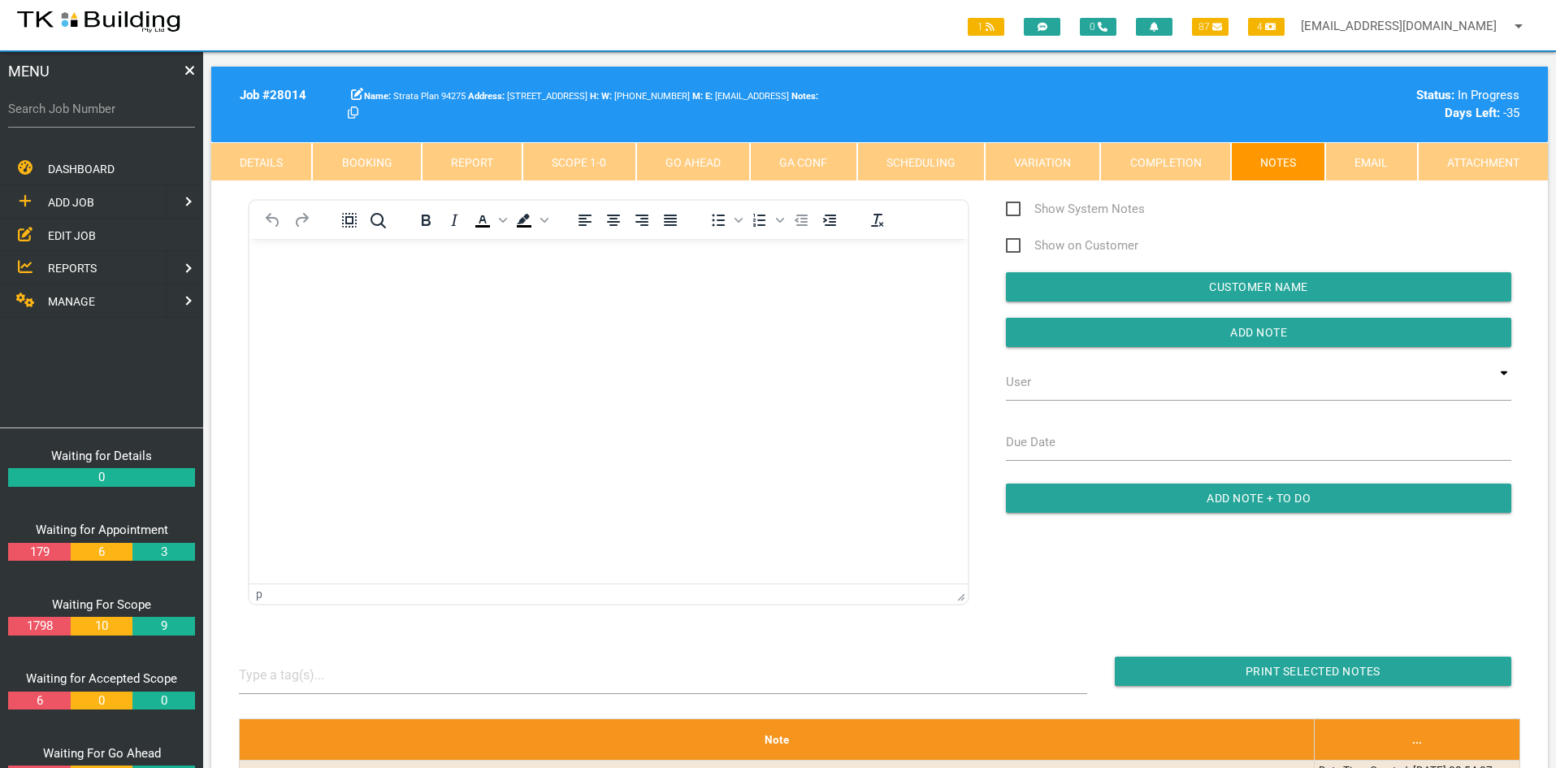
click at [574, 154] on link "Scope 1 - 0" at bounding box center [578, 161] width 113 height 39
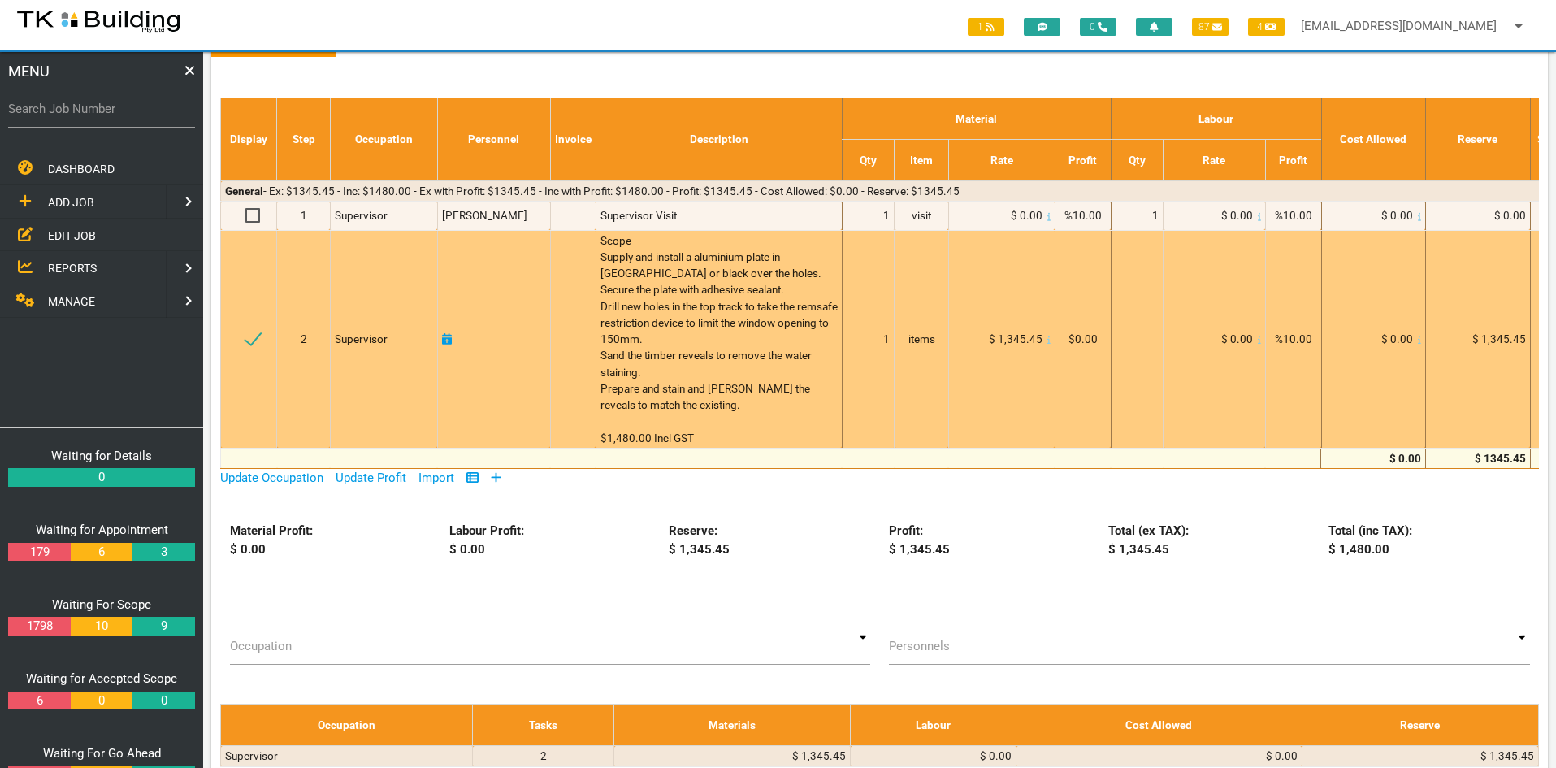
scroll to position [244, 0]
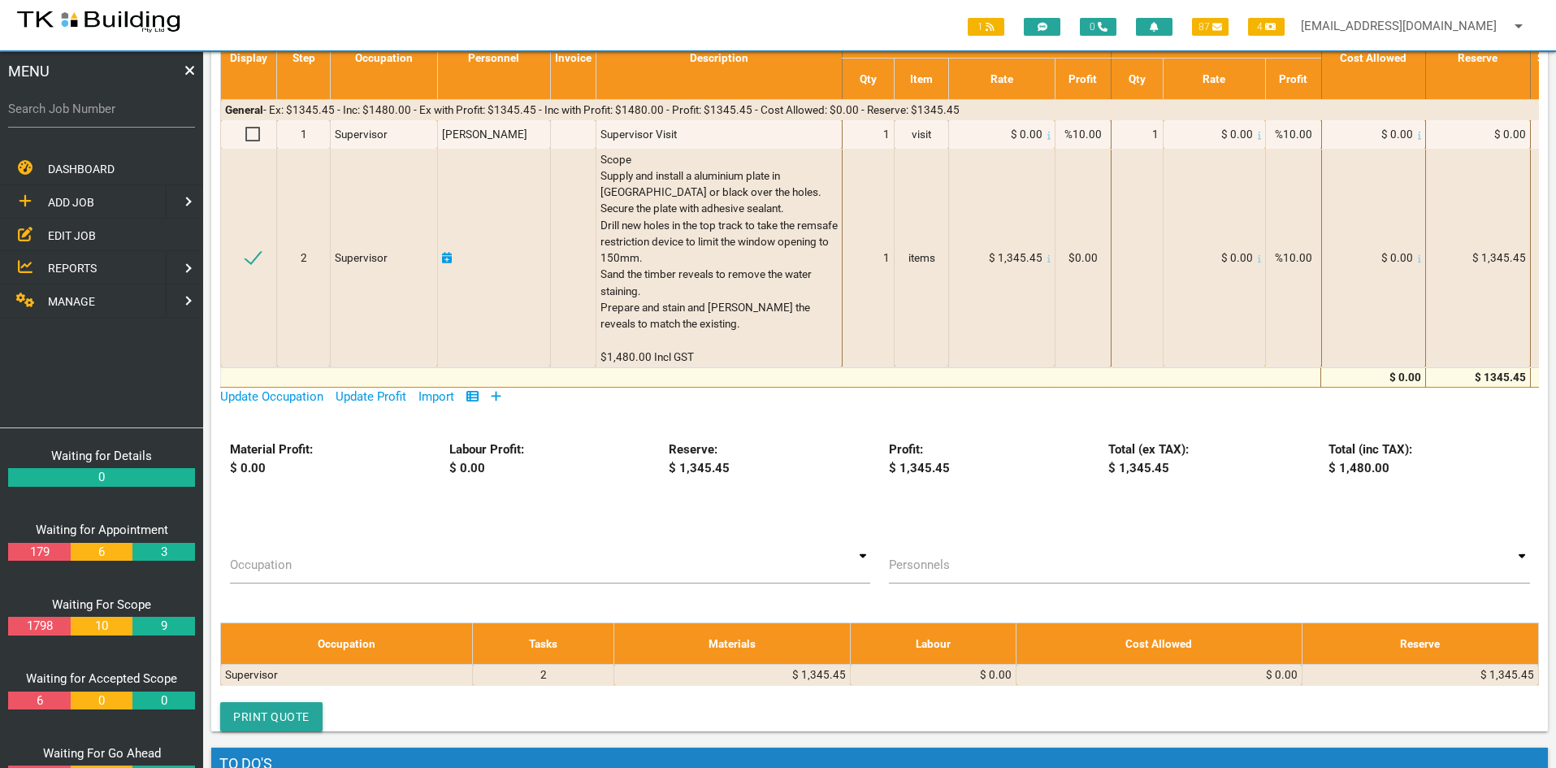
click at [565, 517] on div "Material Profit: $ 0.00 Labour Profit: $ 0.00 Reserve: $ 1,345.45 Profit: $ 1,3…" at bounding box center [879, 484] width 1336 height 89
click at [612, 491] on div "Material Profit: $ 0.00 Labour Profit: $ 0.00 Reserve: $ 1,345.45 Profit: $ 1,3…" at bounding box center [879, 484] width 1336 height 89
click at [569, 520] on div "Material Profit: $ 0.00 Labour Profit: $ 0.00 Reserve: $ 1,345.45 Profit: $ 1,3…" at bounding box center [879, 484] width 1336 height 89
click at [64, 231] on span "EDIT JOB" at bounding box center [72, 234] width 48 height 13
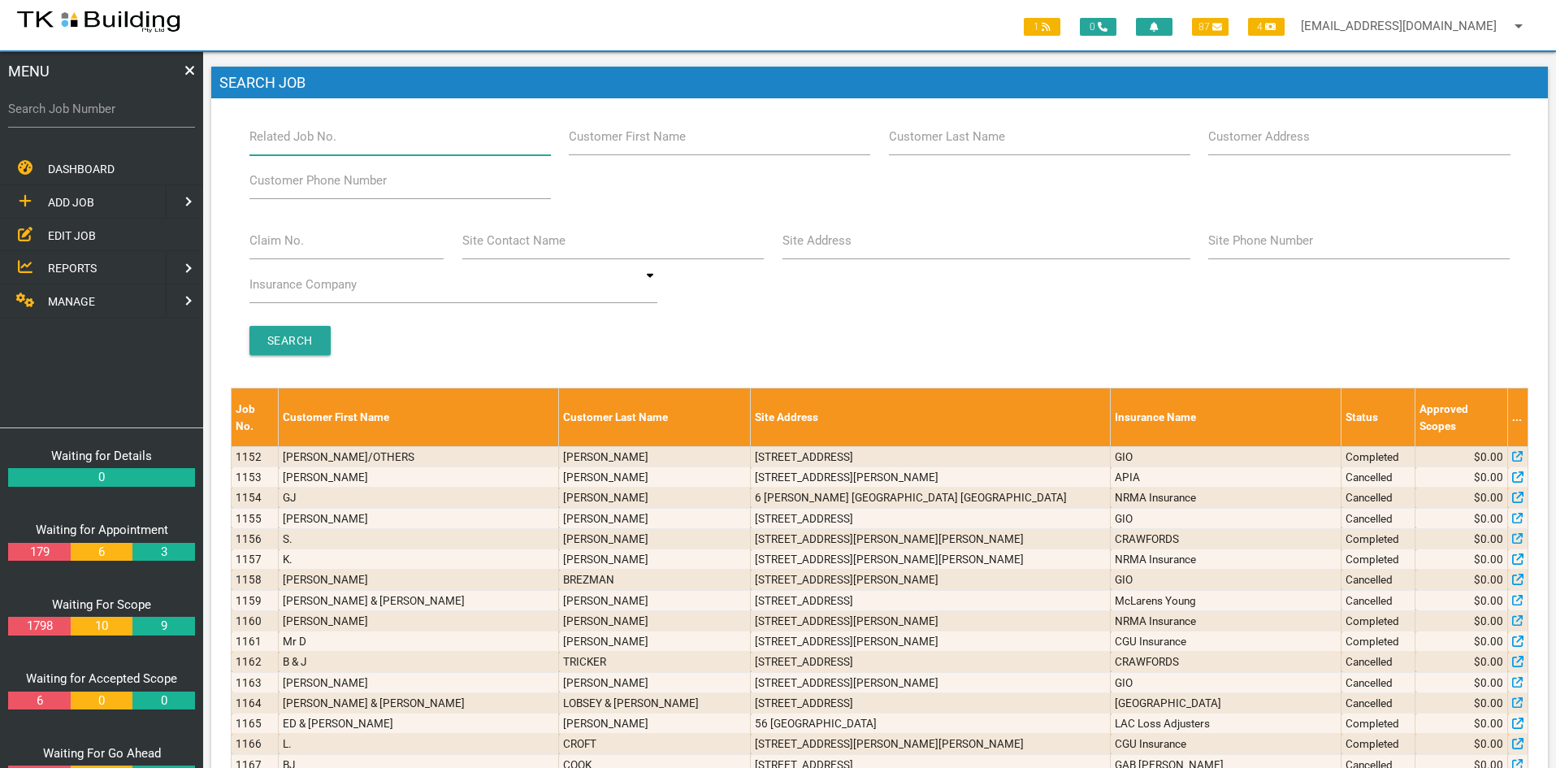
click at [385, 143] on input "Related Job No." at bounding box center [399, 136] width 301 height 37
type input "28014"
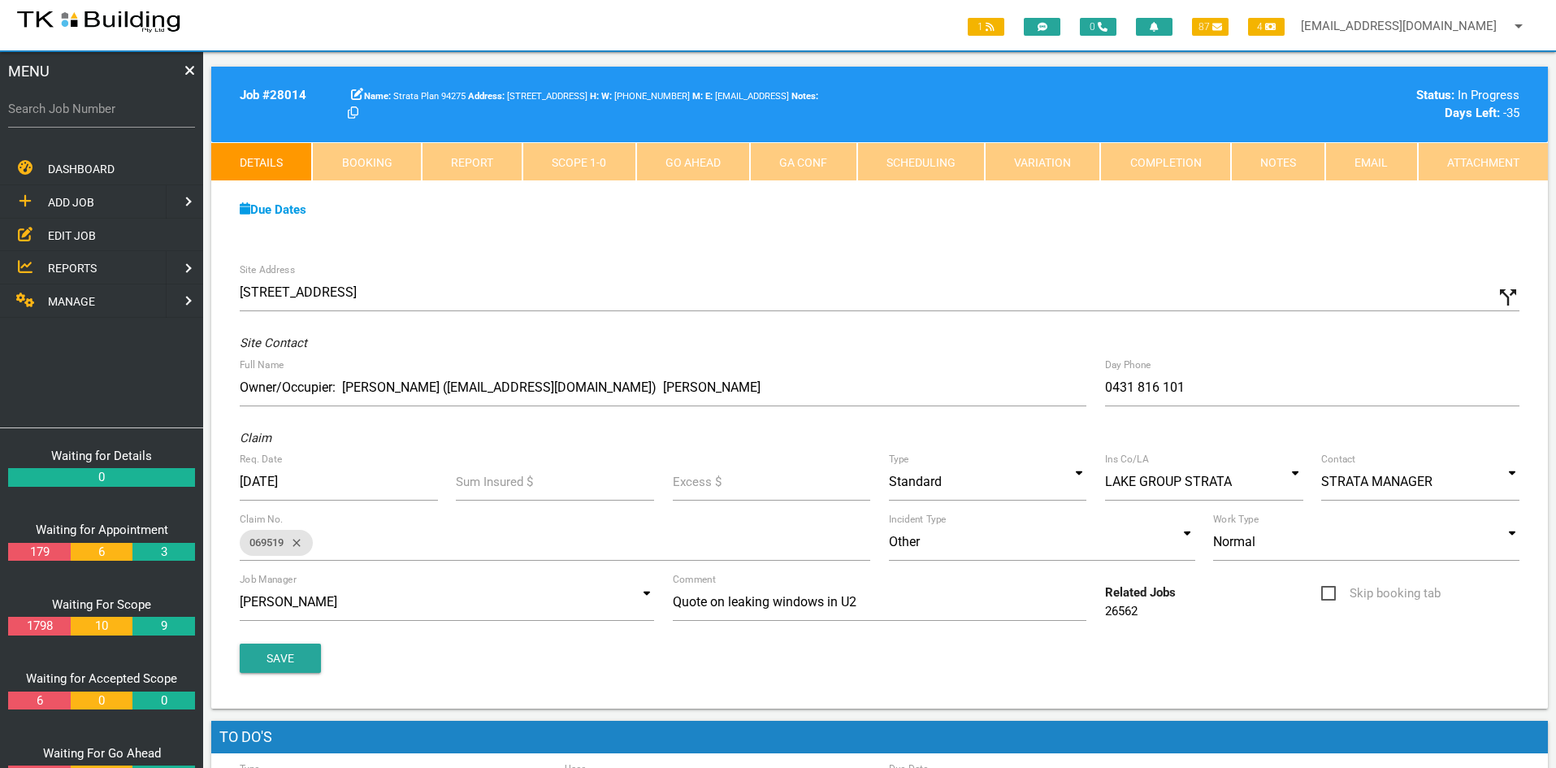
click at [751, 273] on div "Site Address 2/36 Nyanda Ave, Floraville NSW 2280, Australia call_split Custom …" at bounding box center [879, 481] width 1336 height 454
